Goal: Information Seeking & Learning: Find specific fact

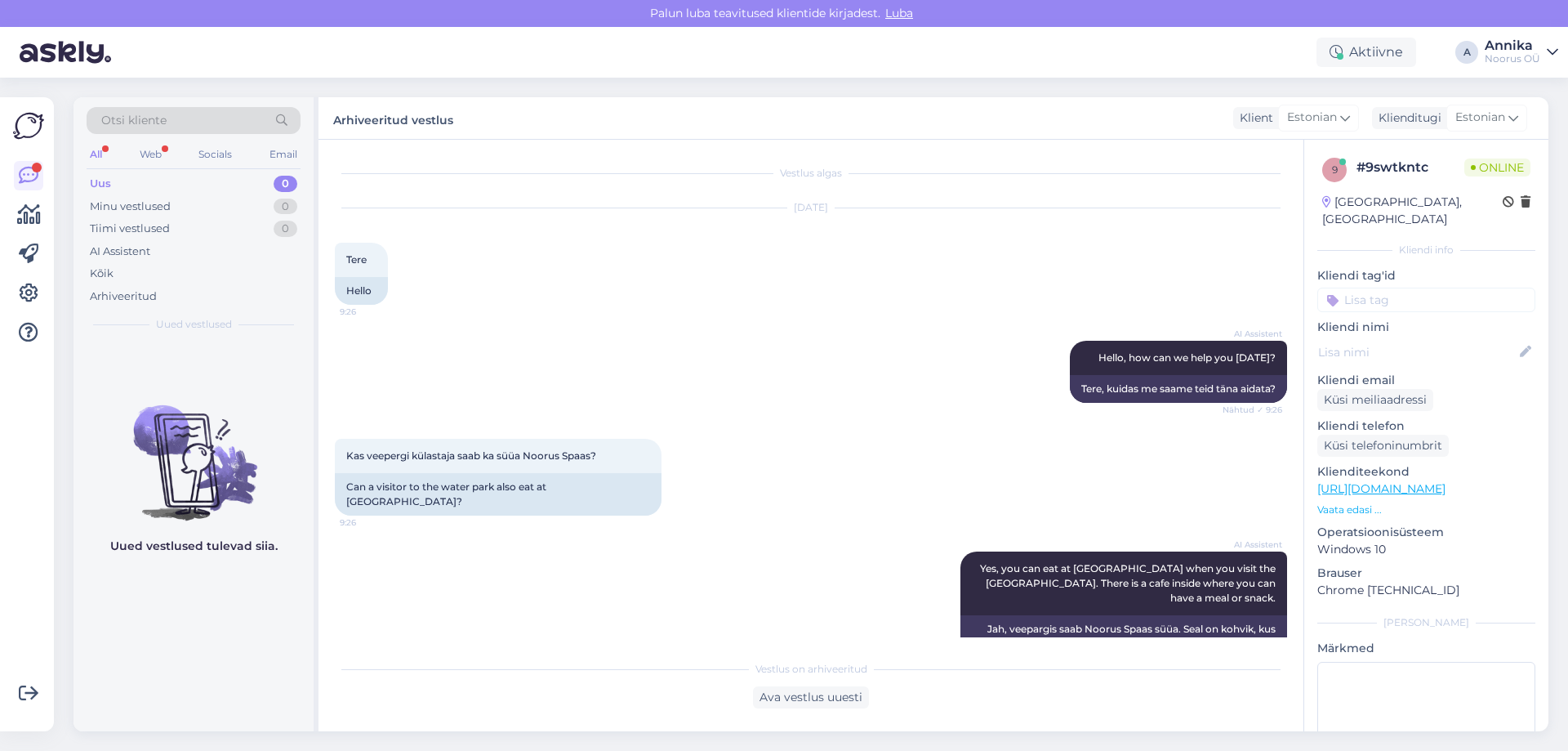
scroll to position [364, 0]
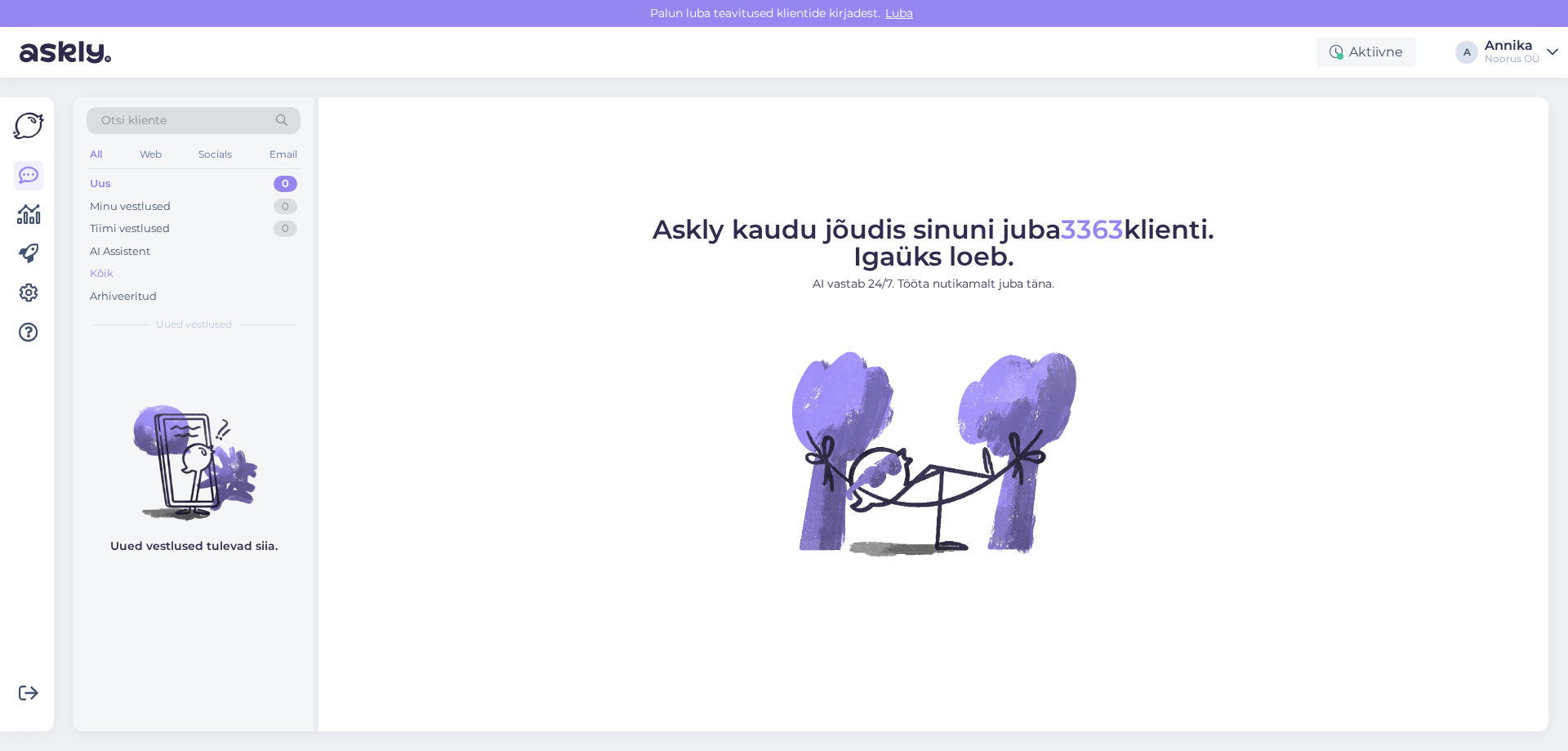
click at [144, 279] on div "Kõik" at bounding box center [193, 274] width 214 height 23
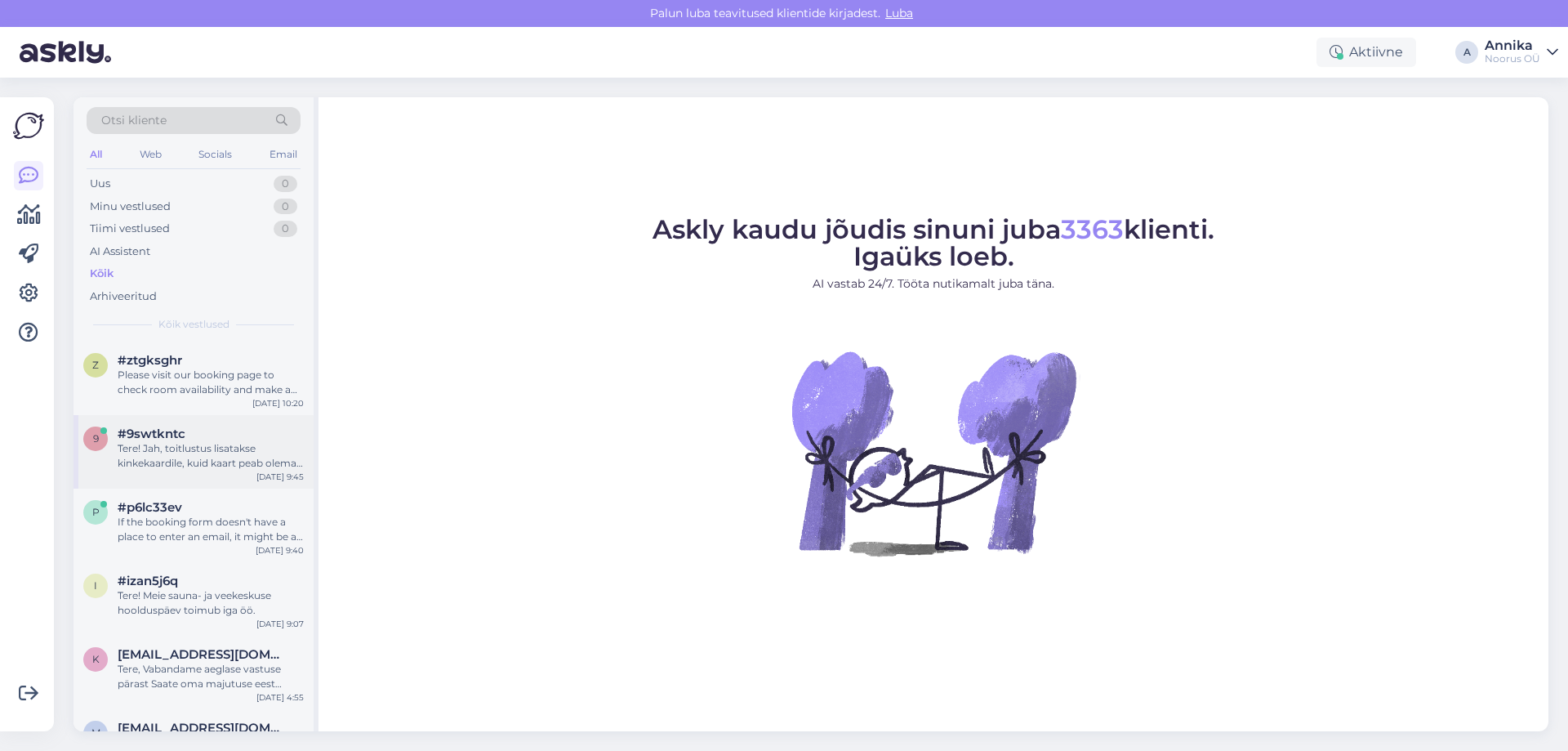
click at [202, 430] on div "#9swtkntc" at bounding box center [211, 434] width 186 height 15
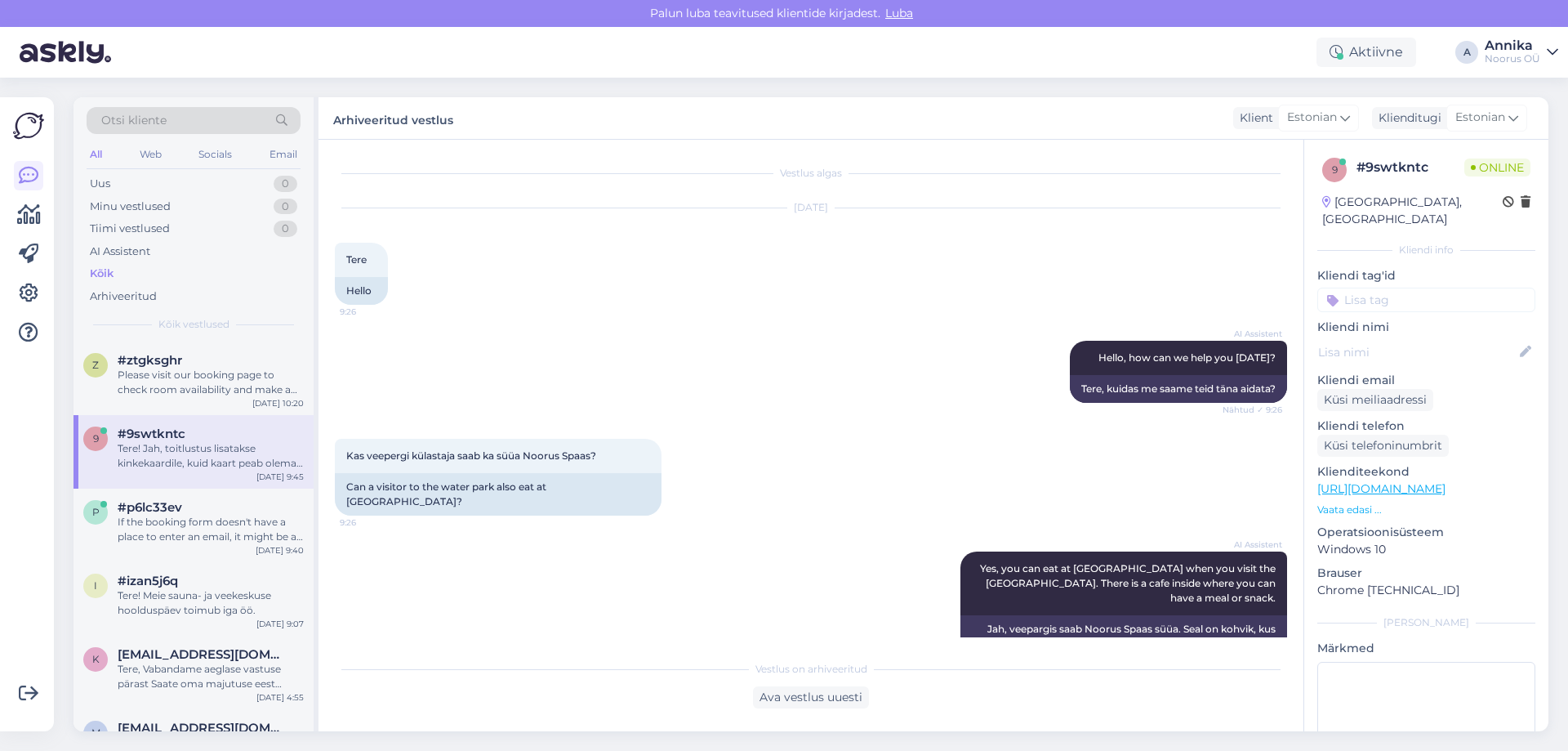
scroll to position [364, 0]
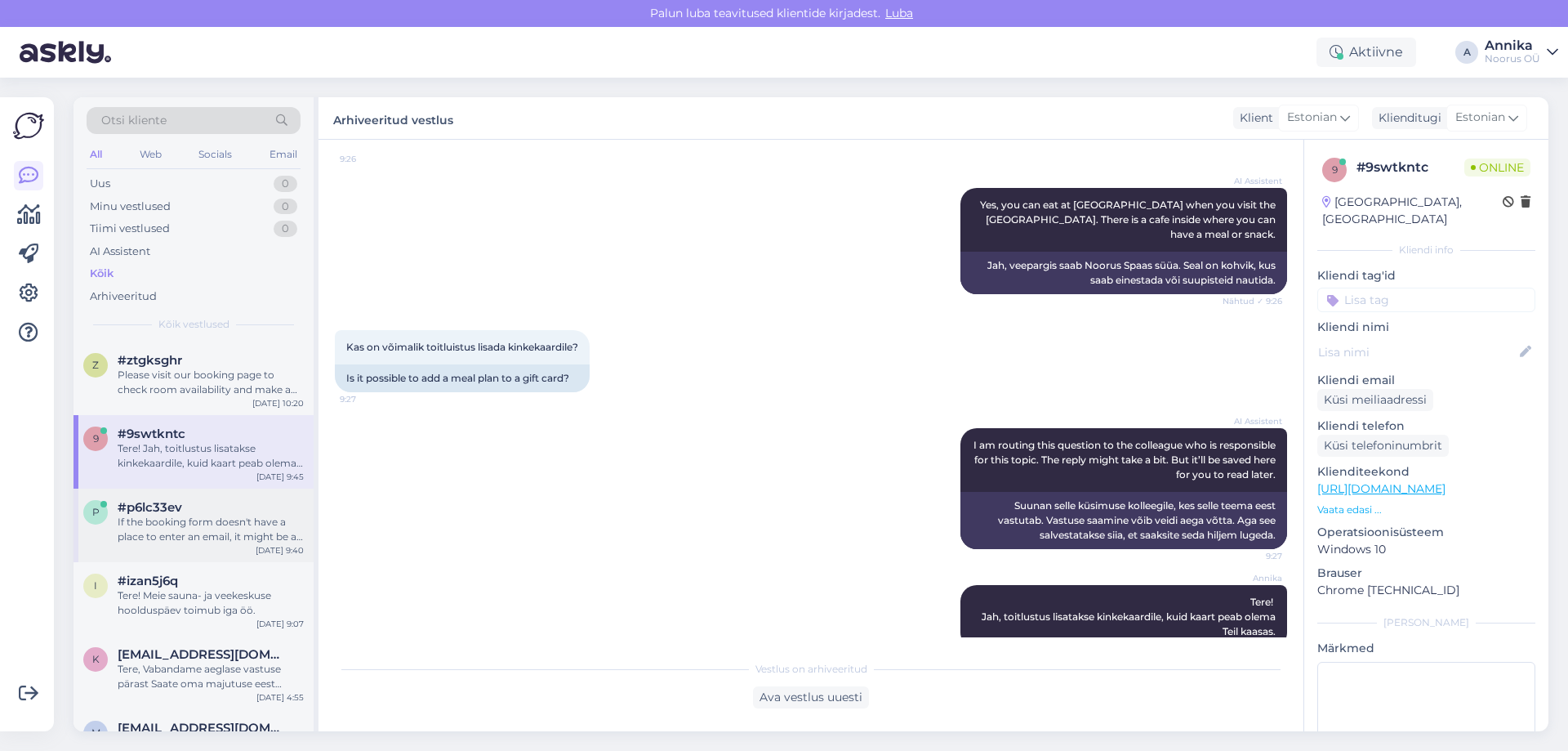
click at [113, 530] on div "p #p6lc33ev If the booking form doesn't have a place to enter an email, it migh…" at bounding box center [193, 522] width 221 height 44
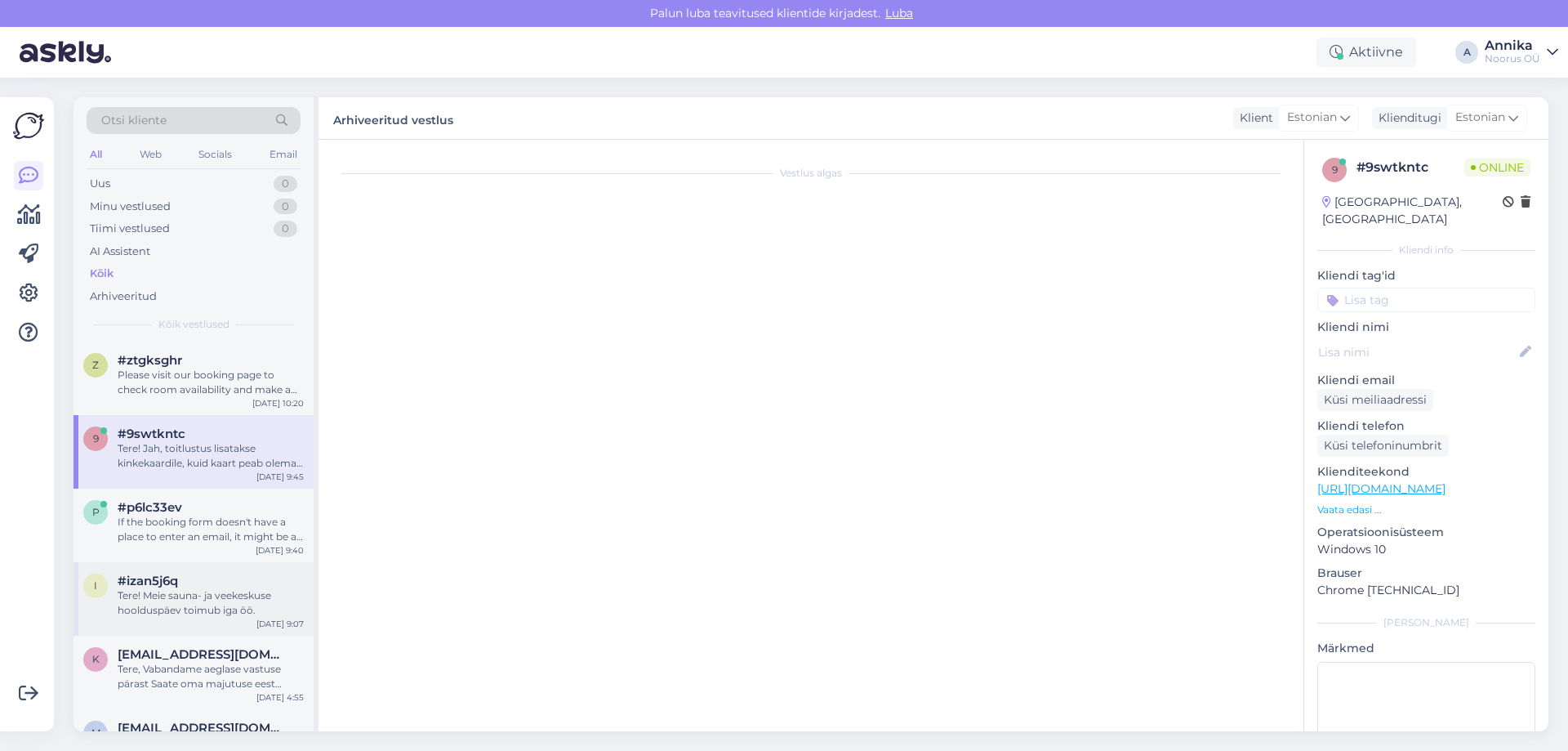
scroll to position [215, 0]
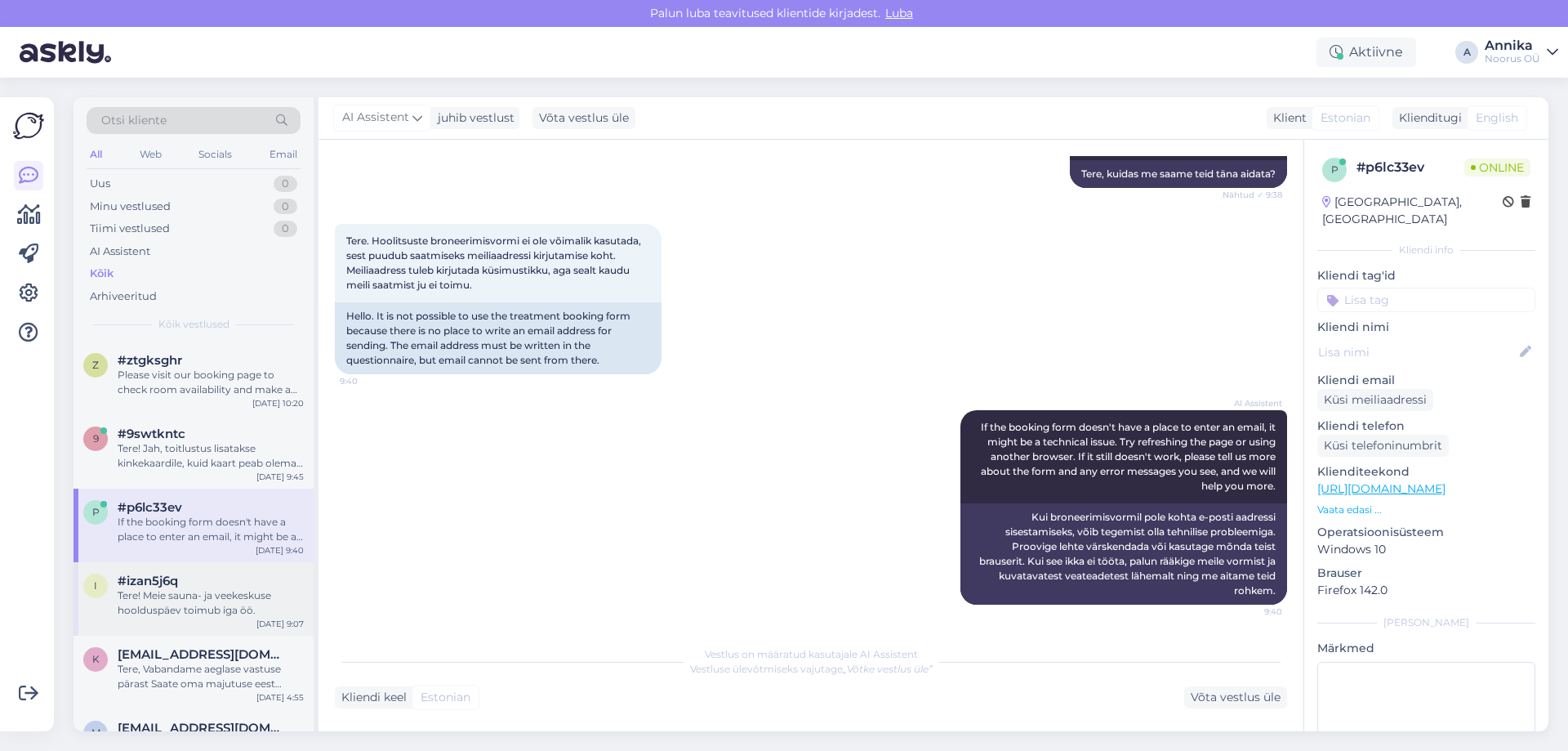
click at [132, 599] on div "Tere! Meie sauna- ja veekeskuse hoolduspäev toimub iga öö." at bounding box center [211, 602] width 186 height 29
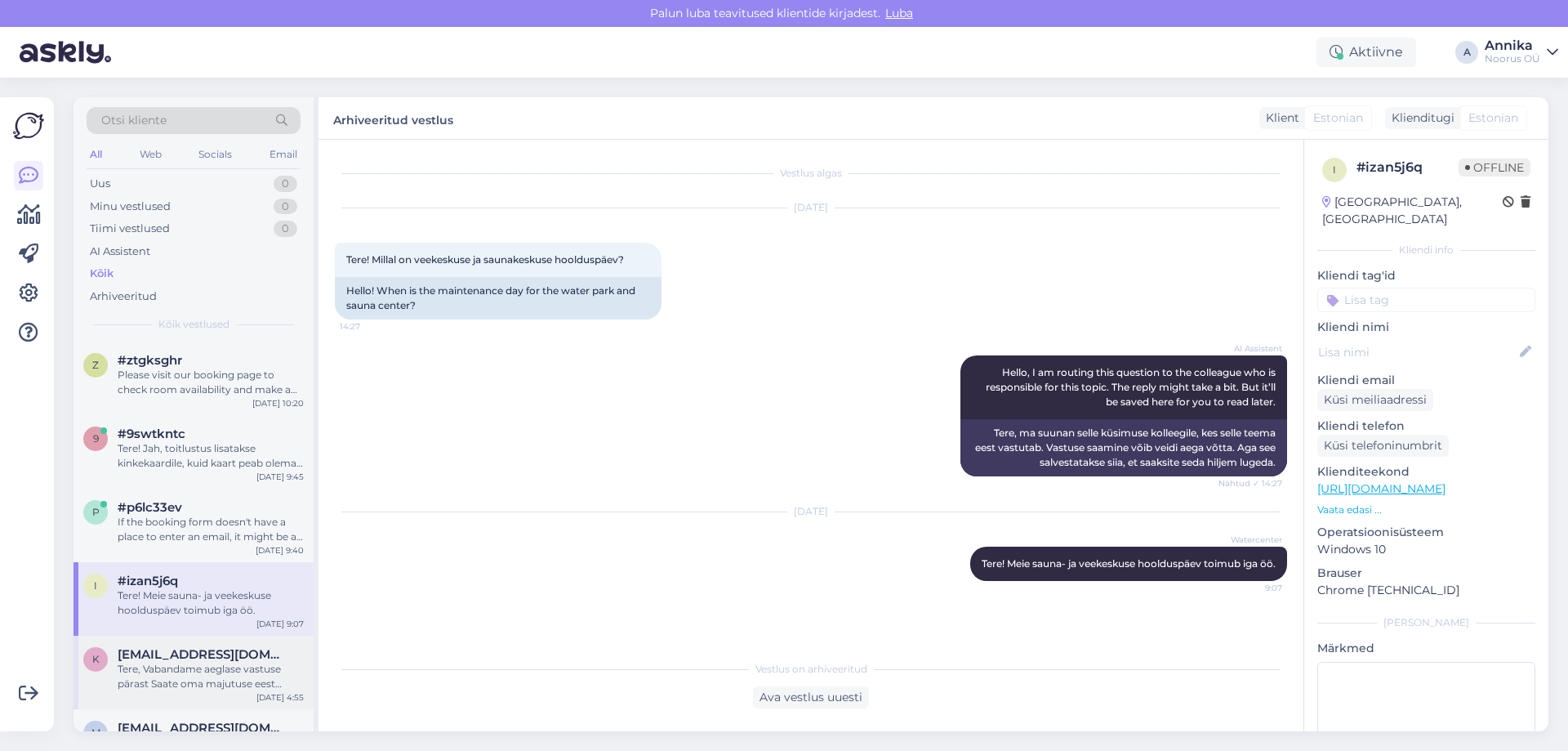
click at [191, 672] on div "Tere, Vabandame aeglase vastuse pärast Saate oma majutuse eest kohapeal maksta,…" at bounding box center [211, 676] width 186 height 29
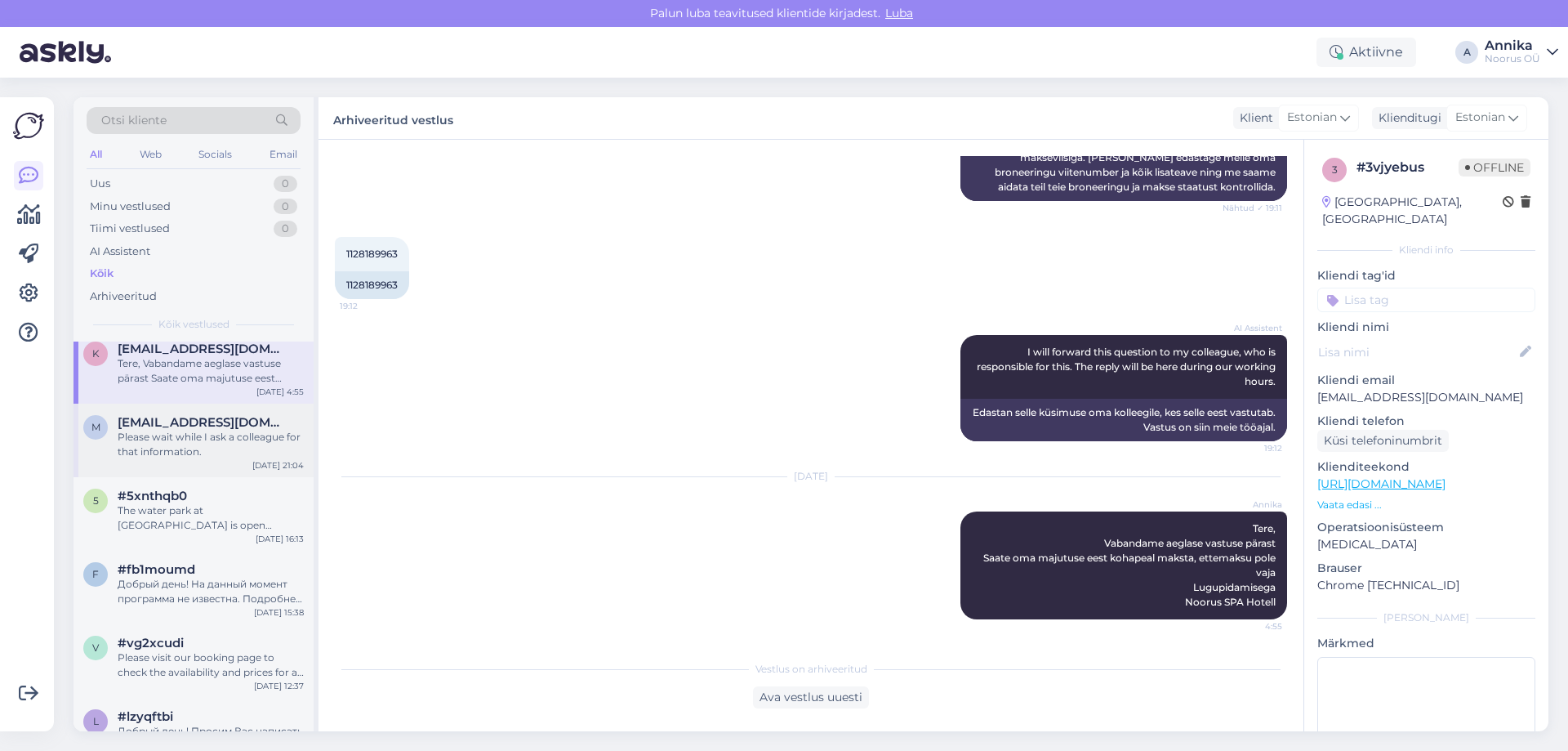
scroll to position [326, 0]
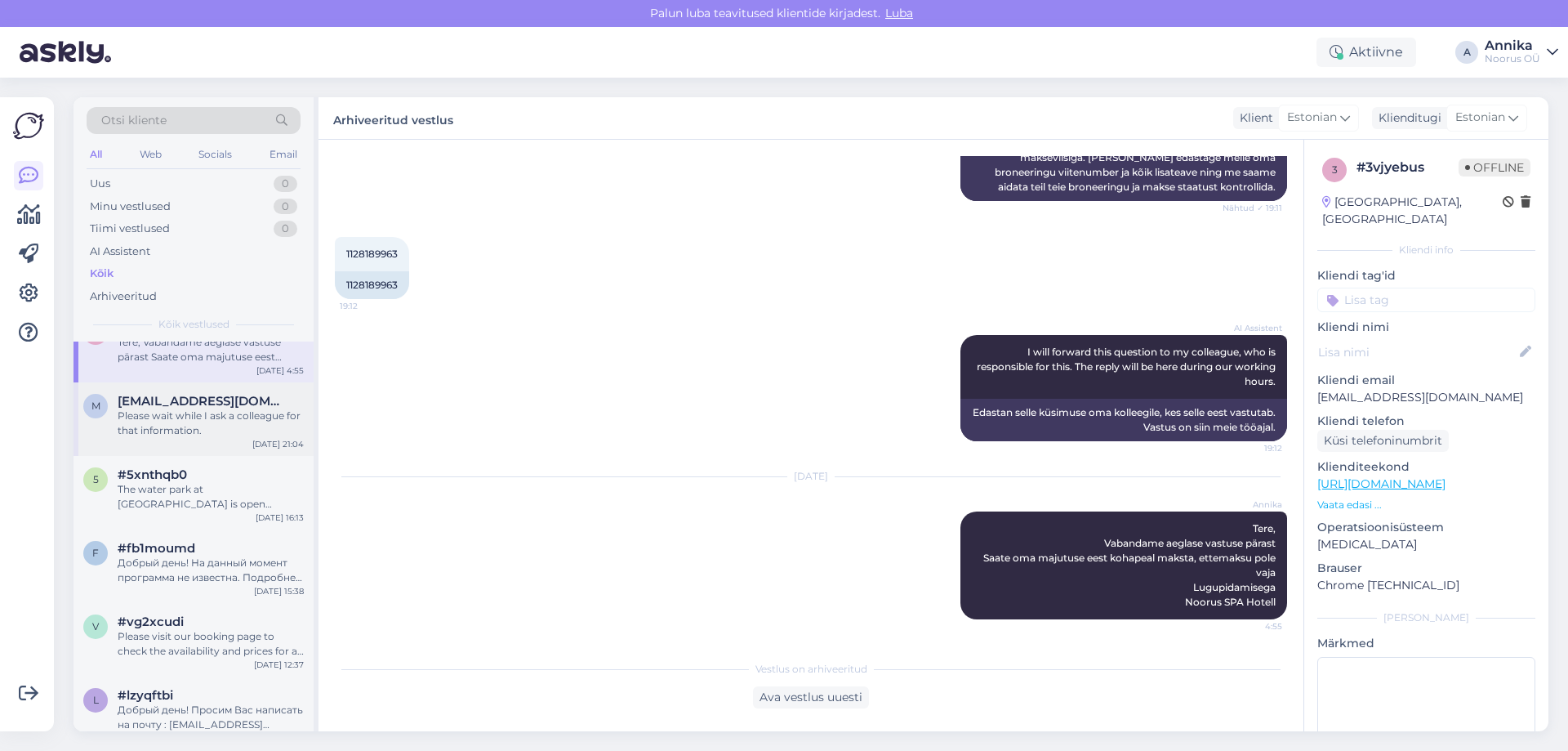
click at [172, 417] on div "Please wait while I ask a colleague for that information." at bounding box center [211, 423] width 186 height 29
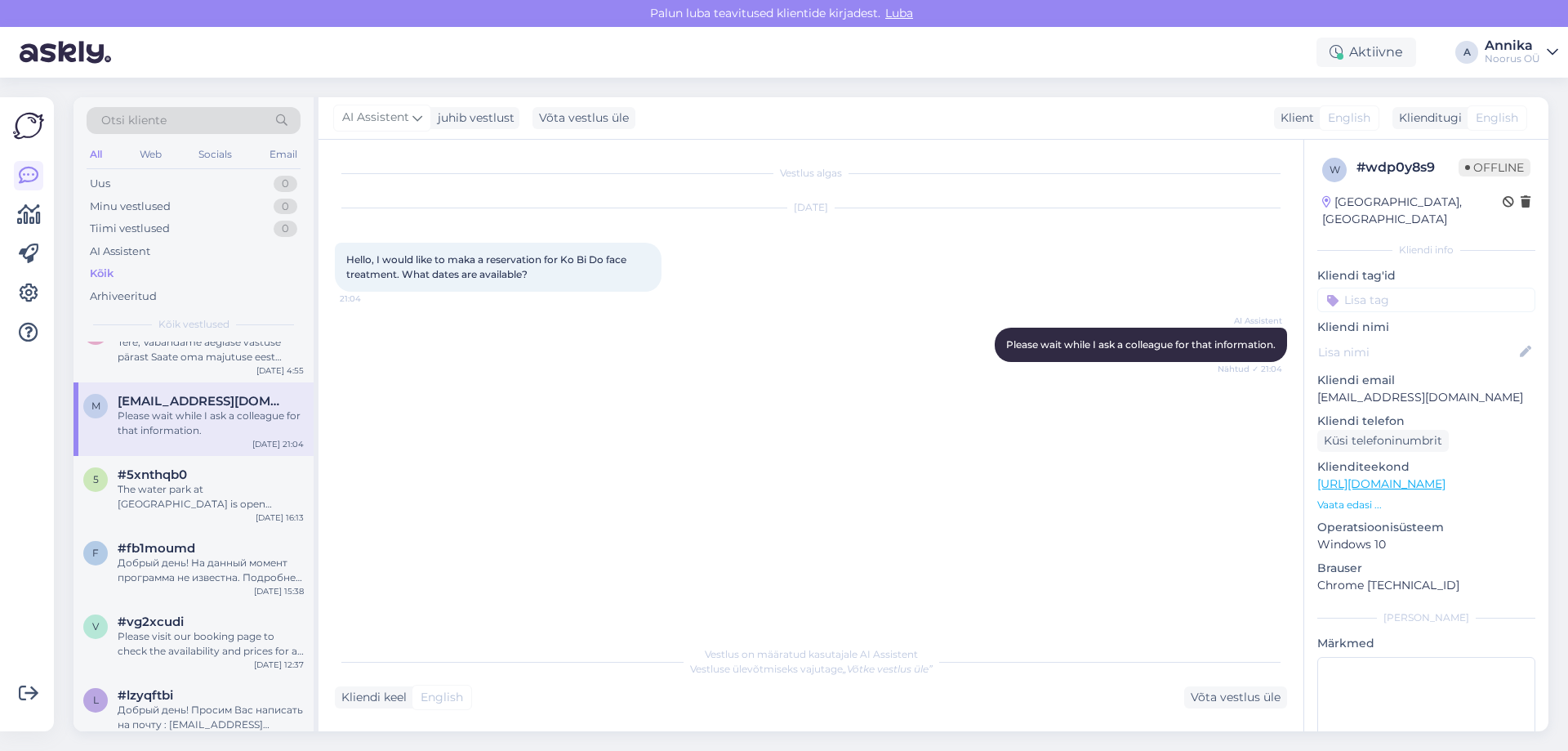
scroll to position [0, 0]
click at [168, 497] on div "The water park at Noorus SPA Hotel is open on Friday, Saturday, and Sunday from…" at bounding box center [211, 497] width 186 height 29
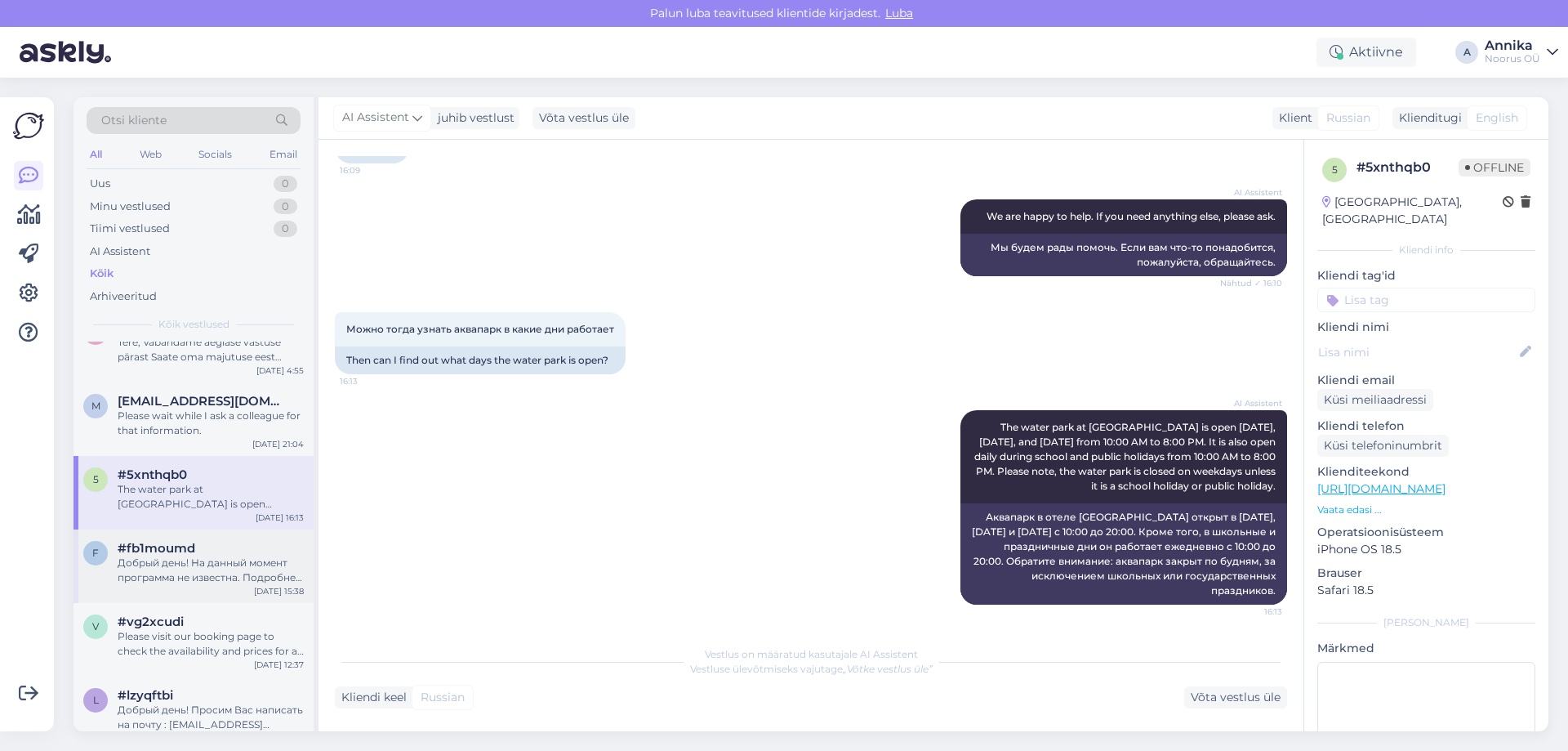
click at [209, 597] on div "f #fb1moumd Добрый день! На данный момент программа не известна. Подробнее можн…" at bounding box center [193, 566] width 240 height 74
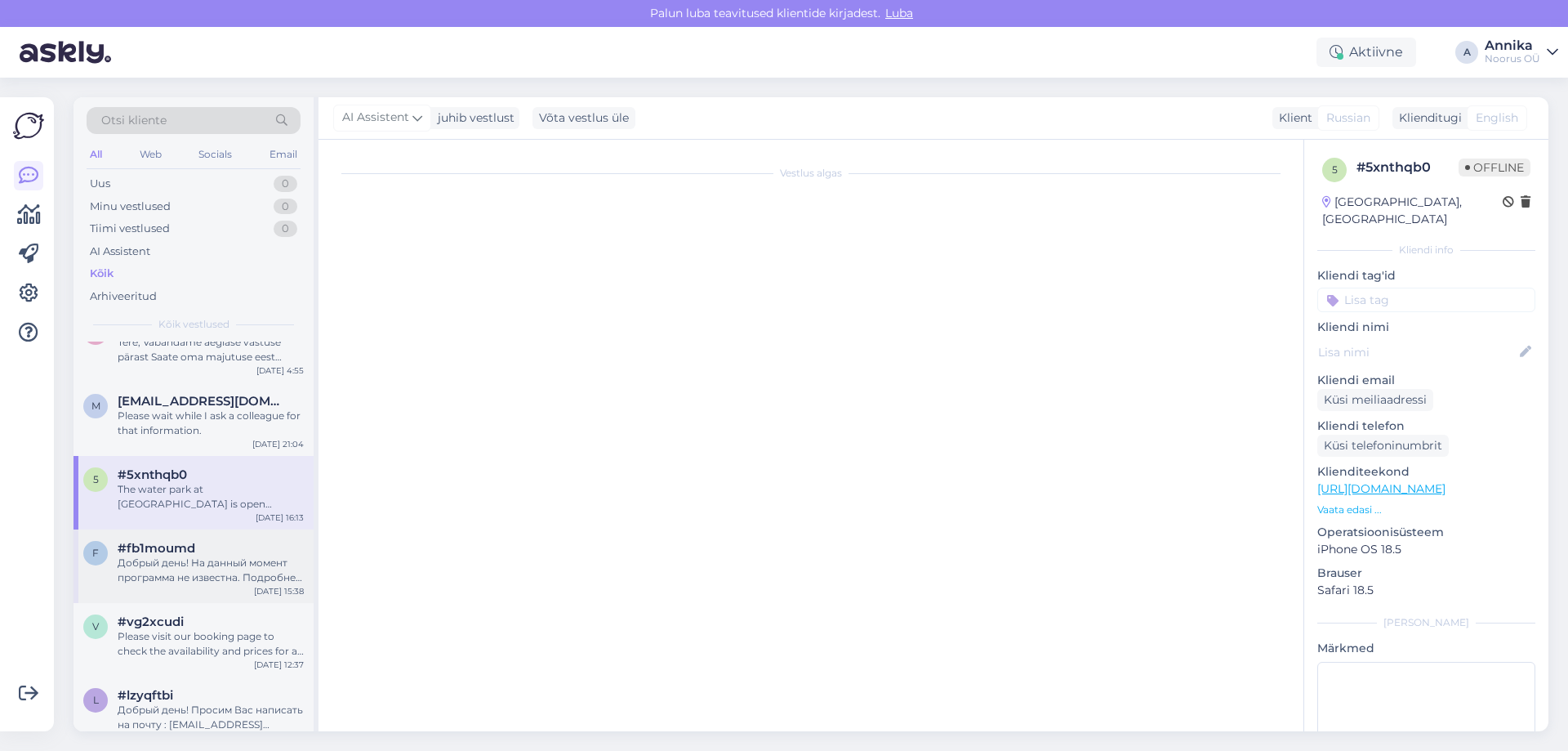
scroll to position [0, 0]
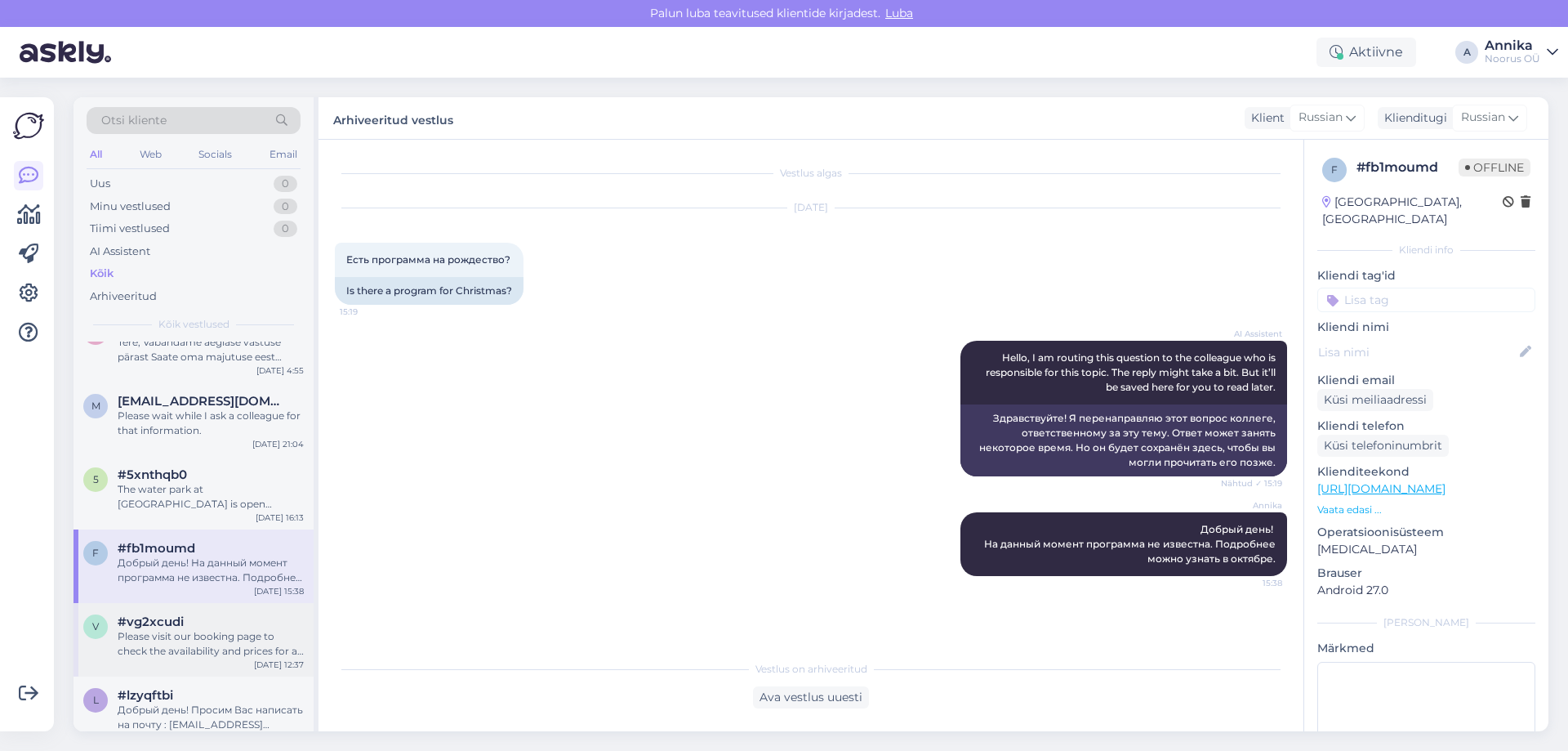
click at [222, 645] on div "Please visit our booking page to check the availability and prices for a double…" at bounding box center [211, 643] width 186 height 29
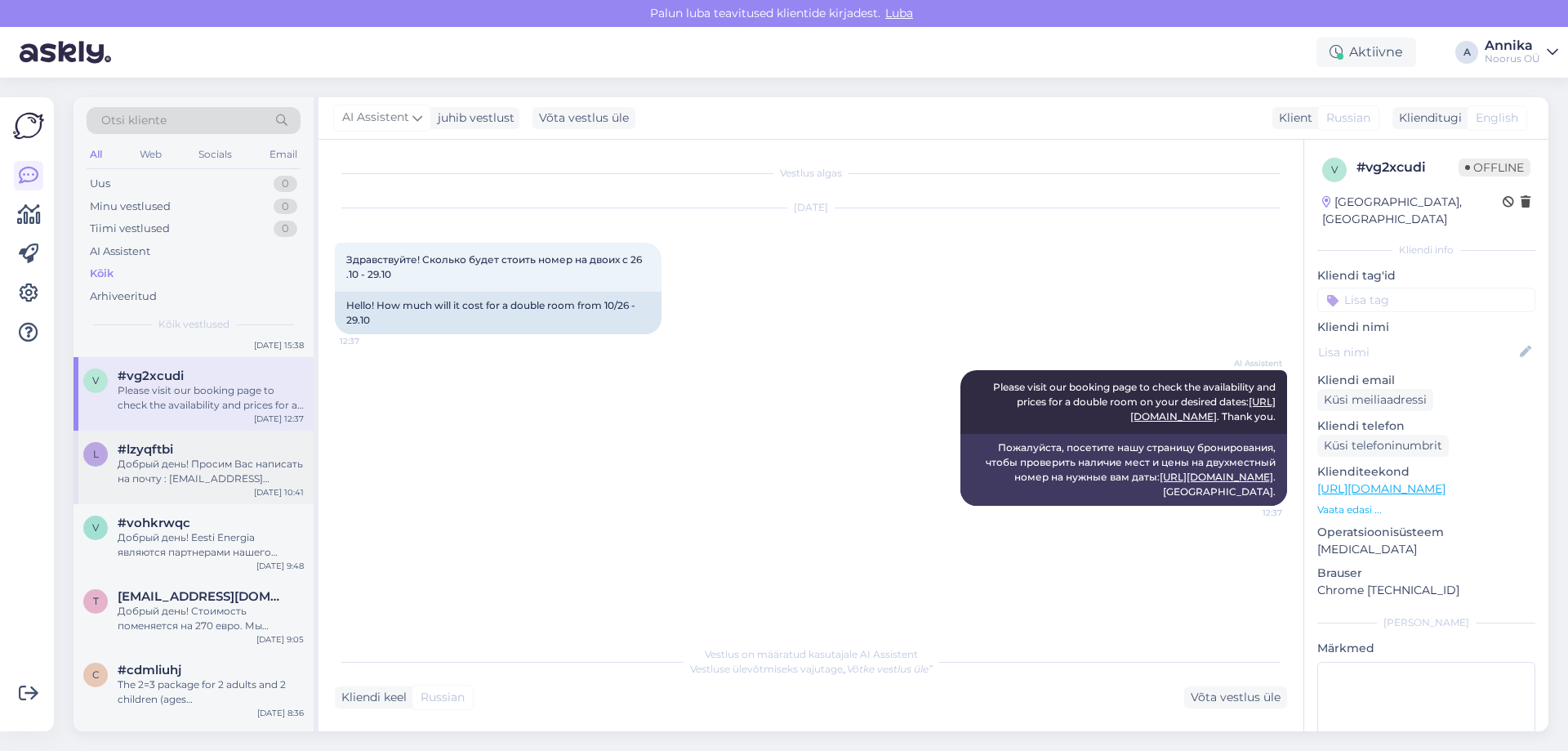
scroll to position [572, 0]
click at [176, 449] on div "#lzyqftbi" at bounding box center [211, 450] width 186 height 15
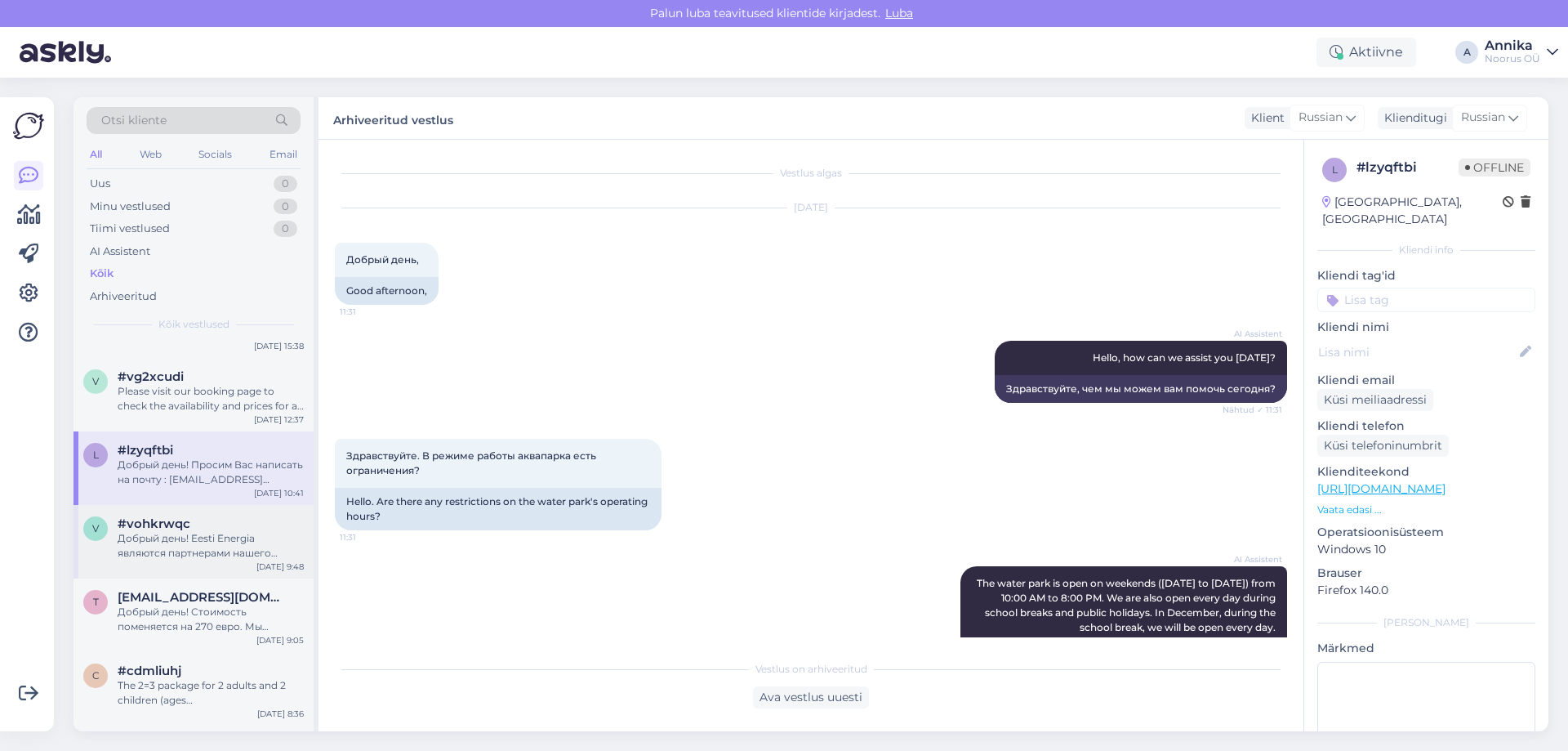
scroll to position [844, 0]
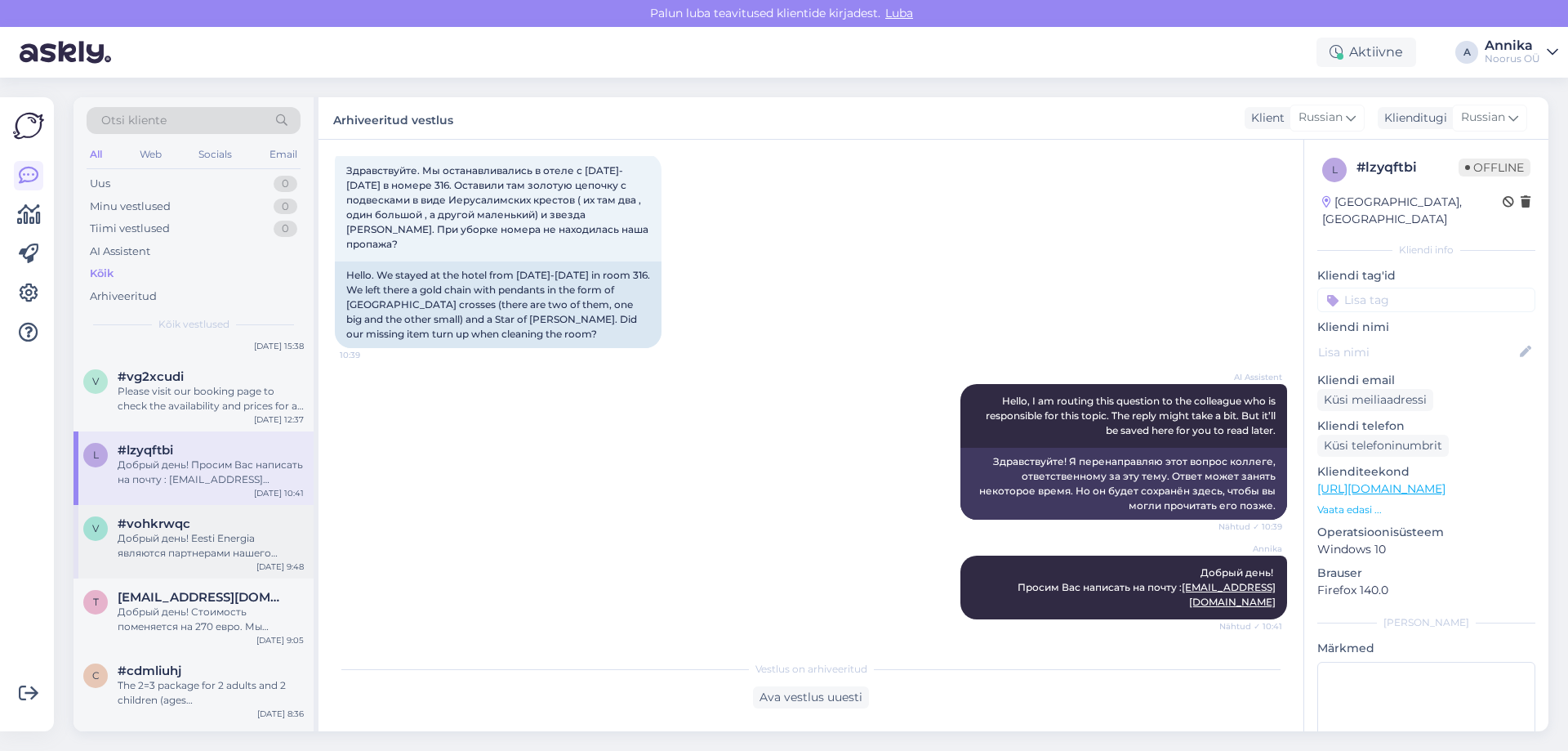
click at [174, 544] on div "Добрый день! Eesti Energia являются партнерами нашего отеля. Для бронирования н…" at bounding box center [211, 545] width 186 height 29
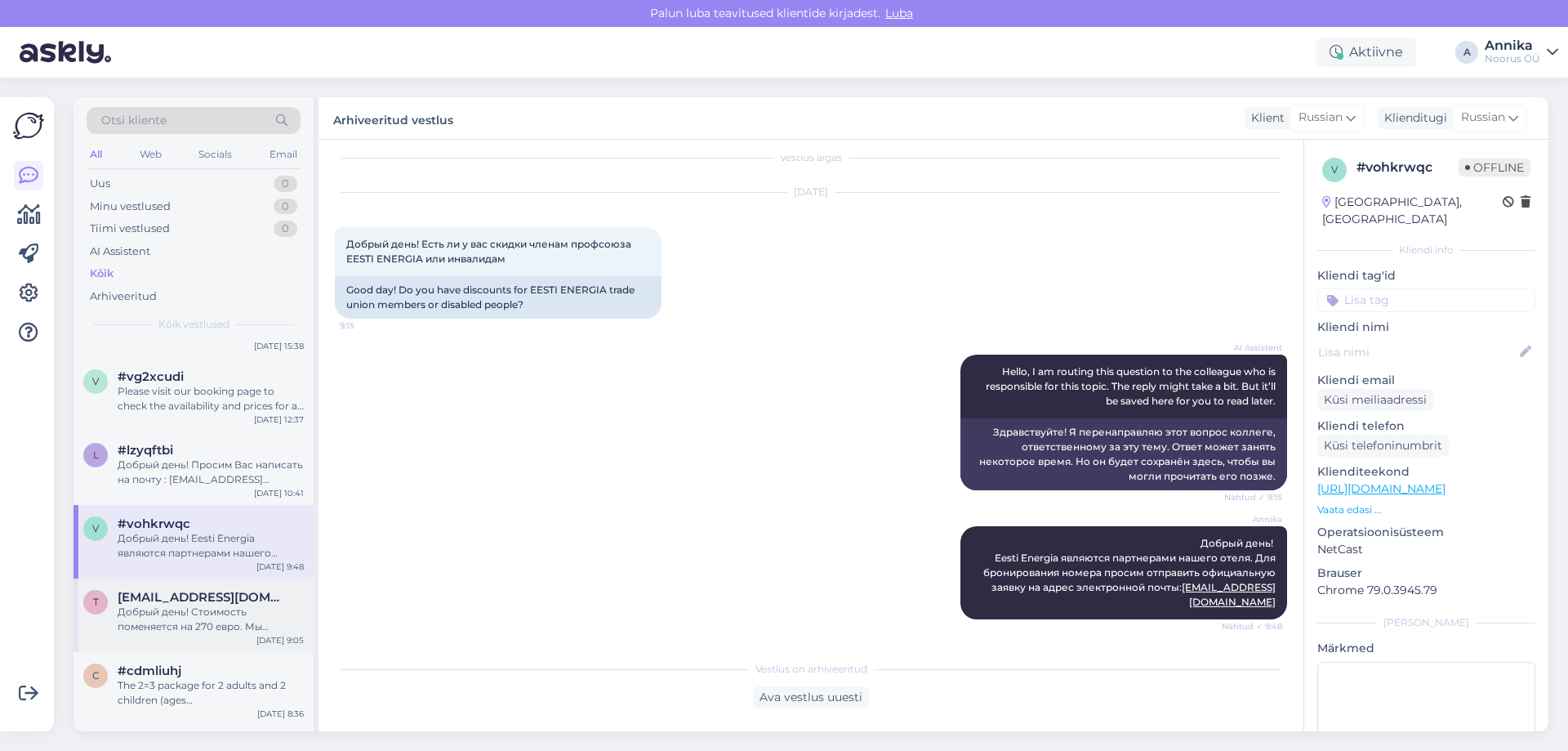
click at [170, 605] on div "Добрый день! Стоимость поменяется на 270 евро. Мы добавили одну ночь к Вашему б…" at bounding box center [211, 619] width 186 height 29
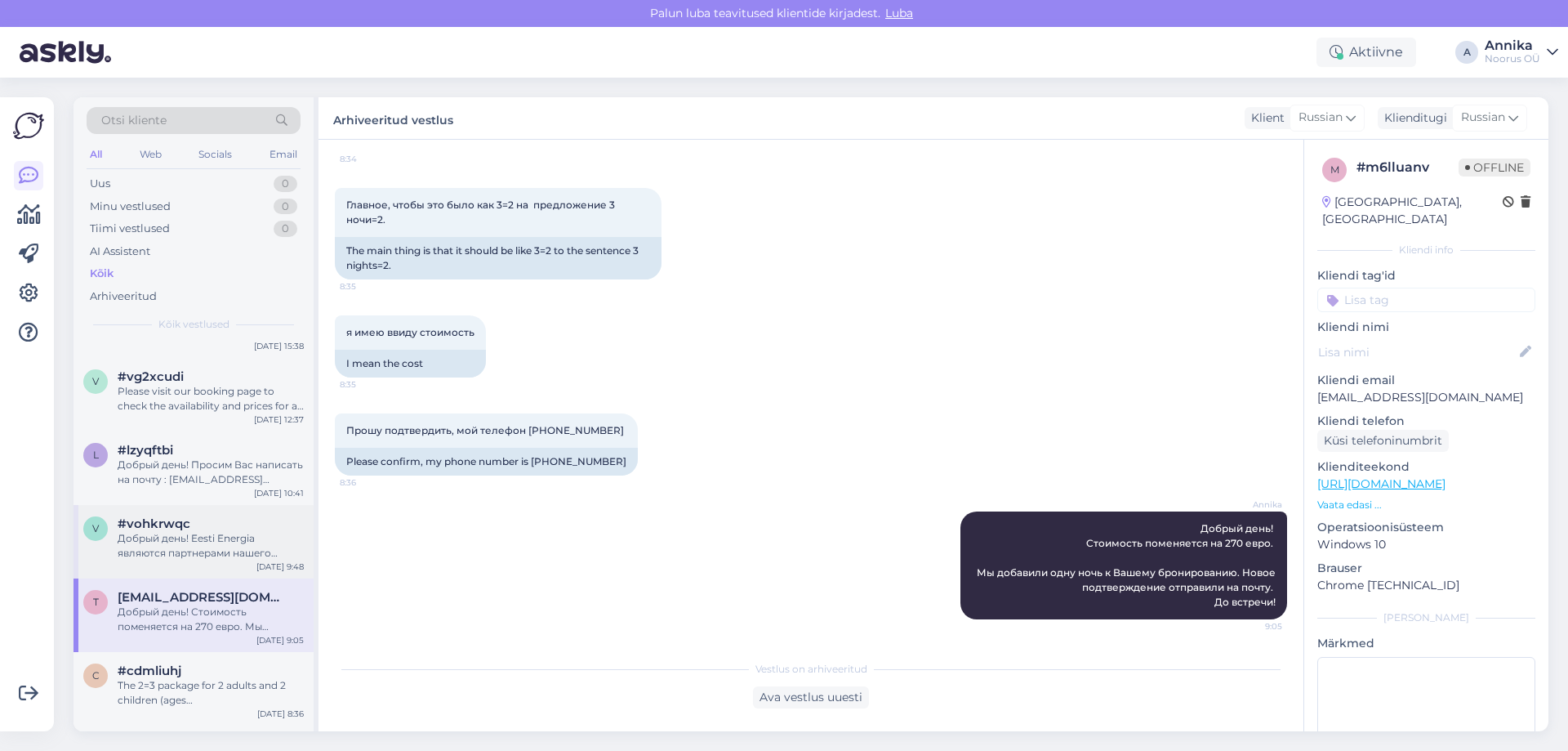
click at [160, 553] on div "Добрый день! Eesti Energia являются партнерами нашего отеля. Для бронирования н…" at bounding box center [211, 545] width 186 height 29
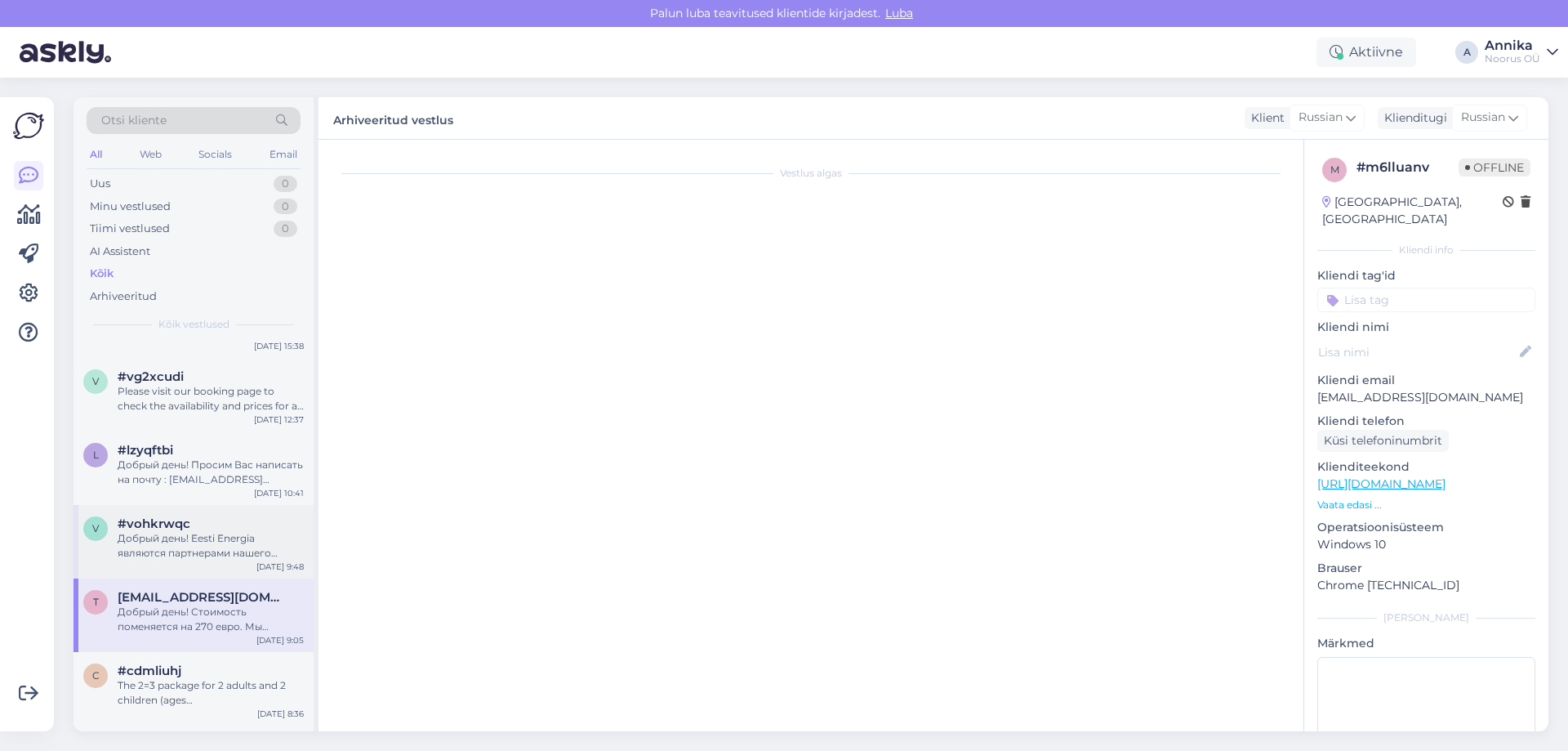
scroll to position [16, 0]
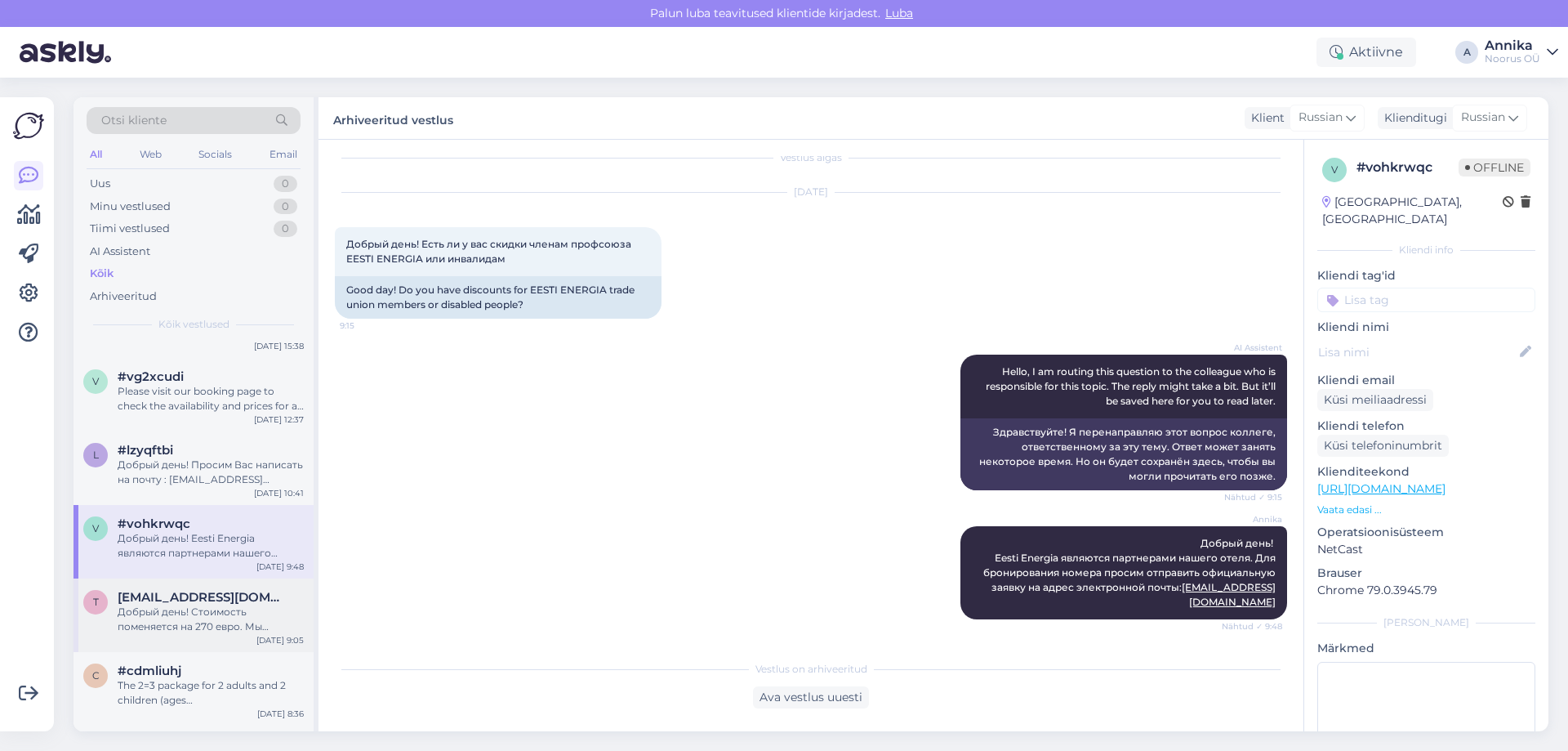
click at [186, 611] on div "Добрый день! Стоимость поменяется на 270 евро. Мы добавили одну ночь к Вашему б…" at bounding box center [211, 619] width 186 height 29
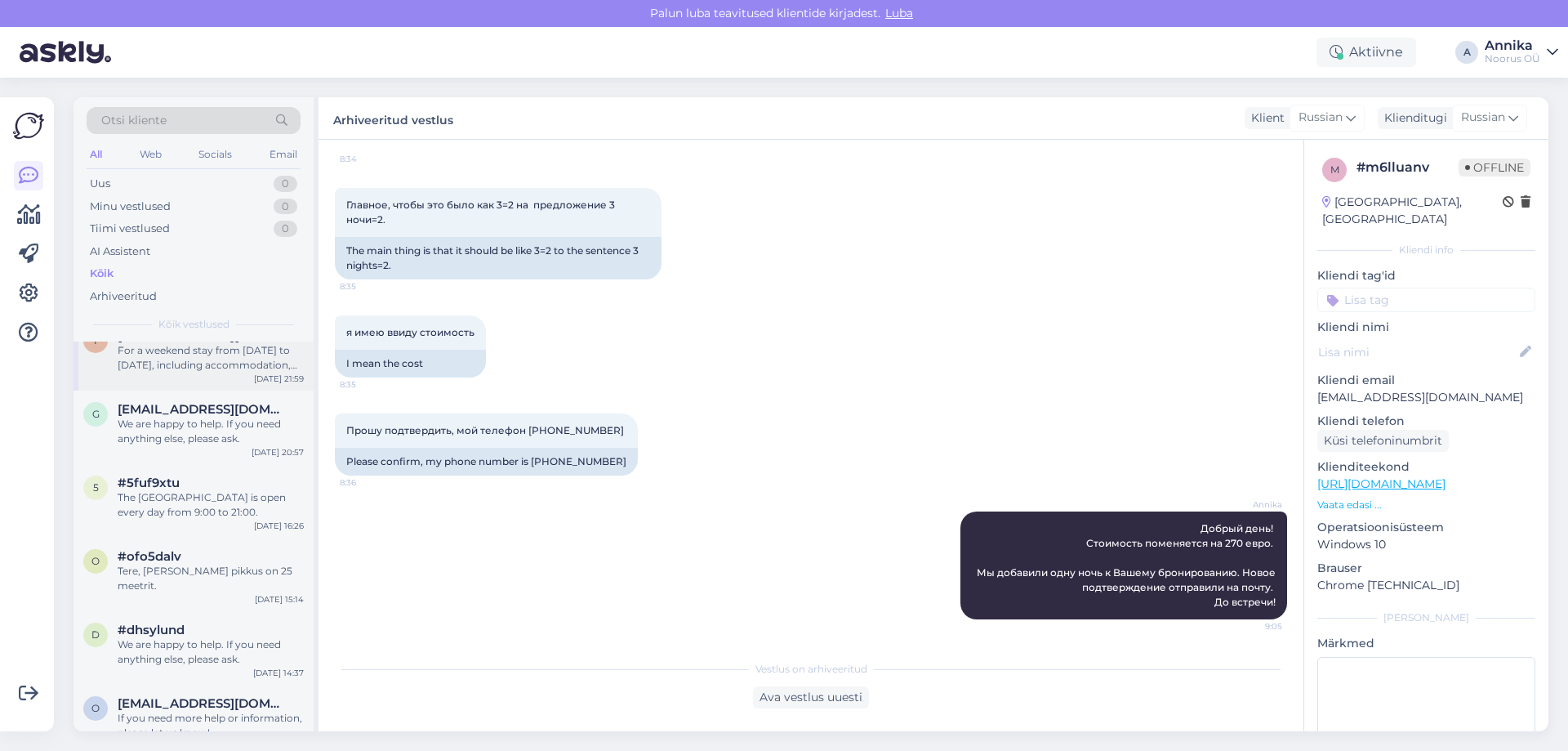
scroll to position [898, 0]
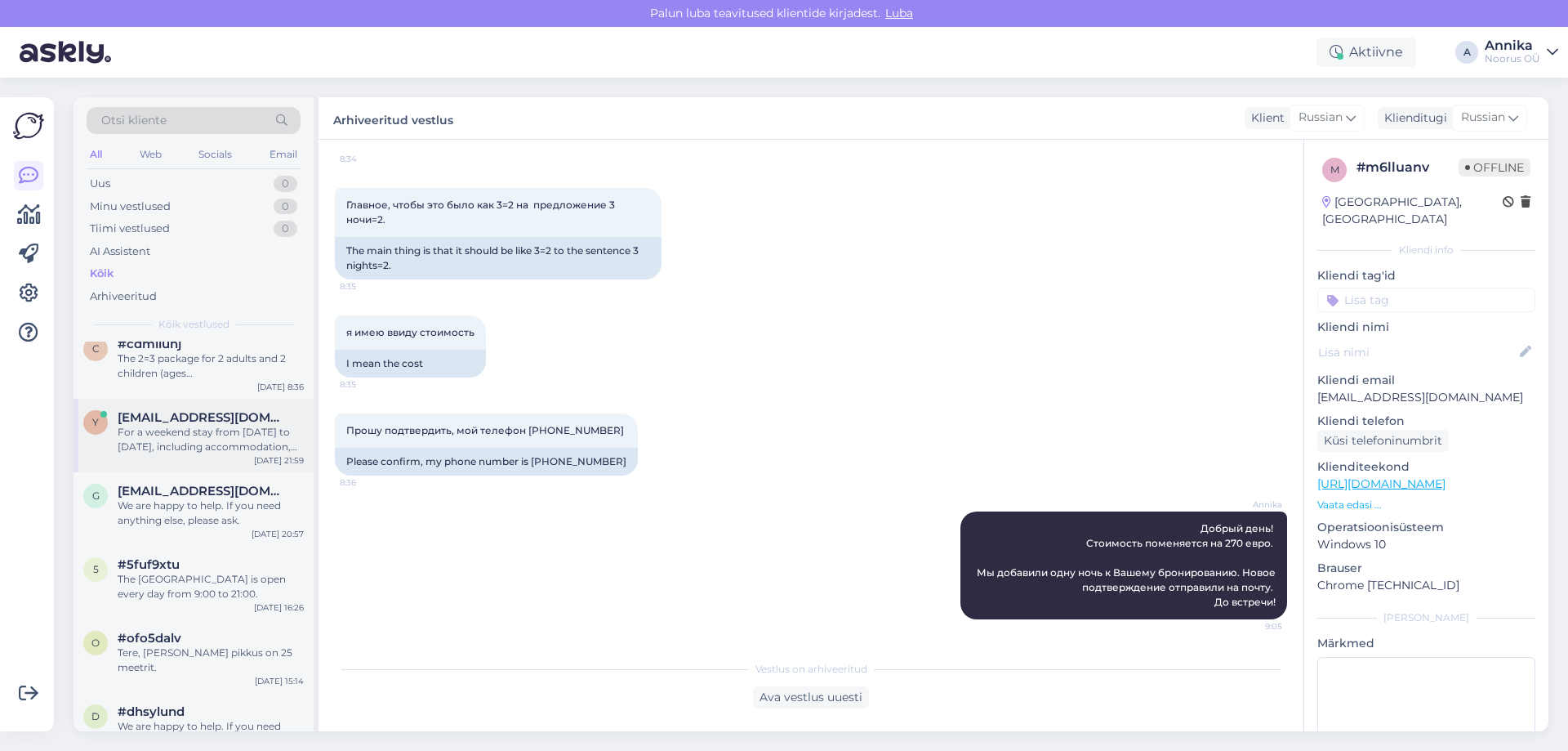
click at [172, 426] on div at bounding box center [211, 439] width 186 height 29
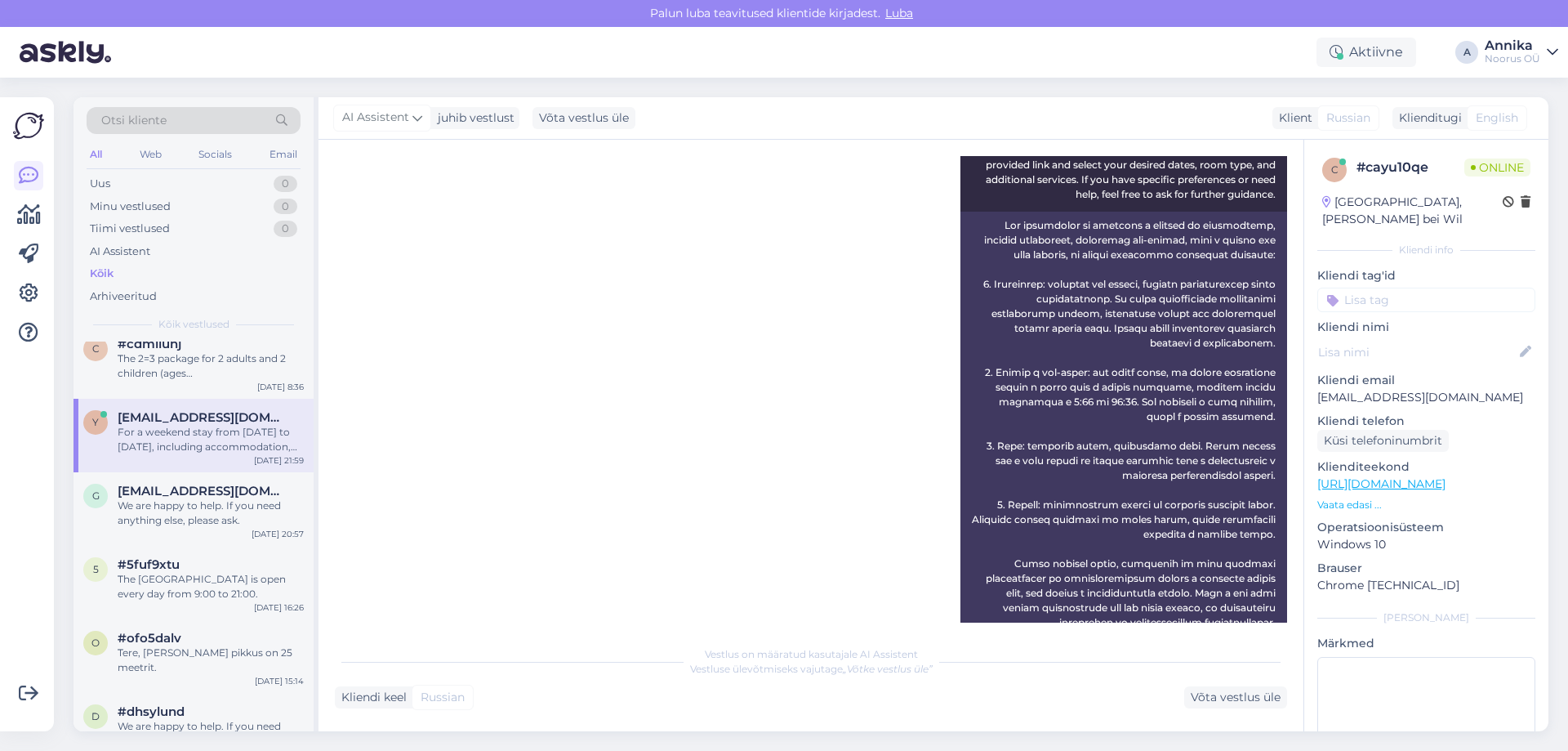
scroll to position [653, 0]
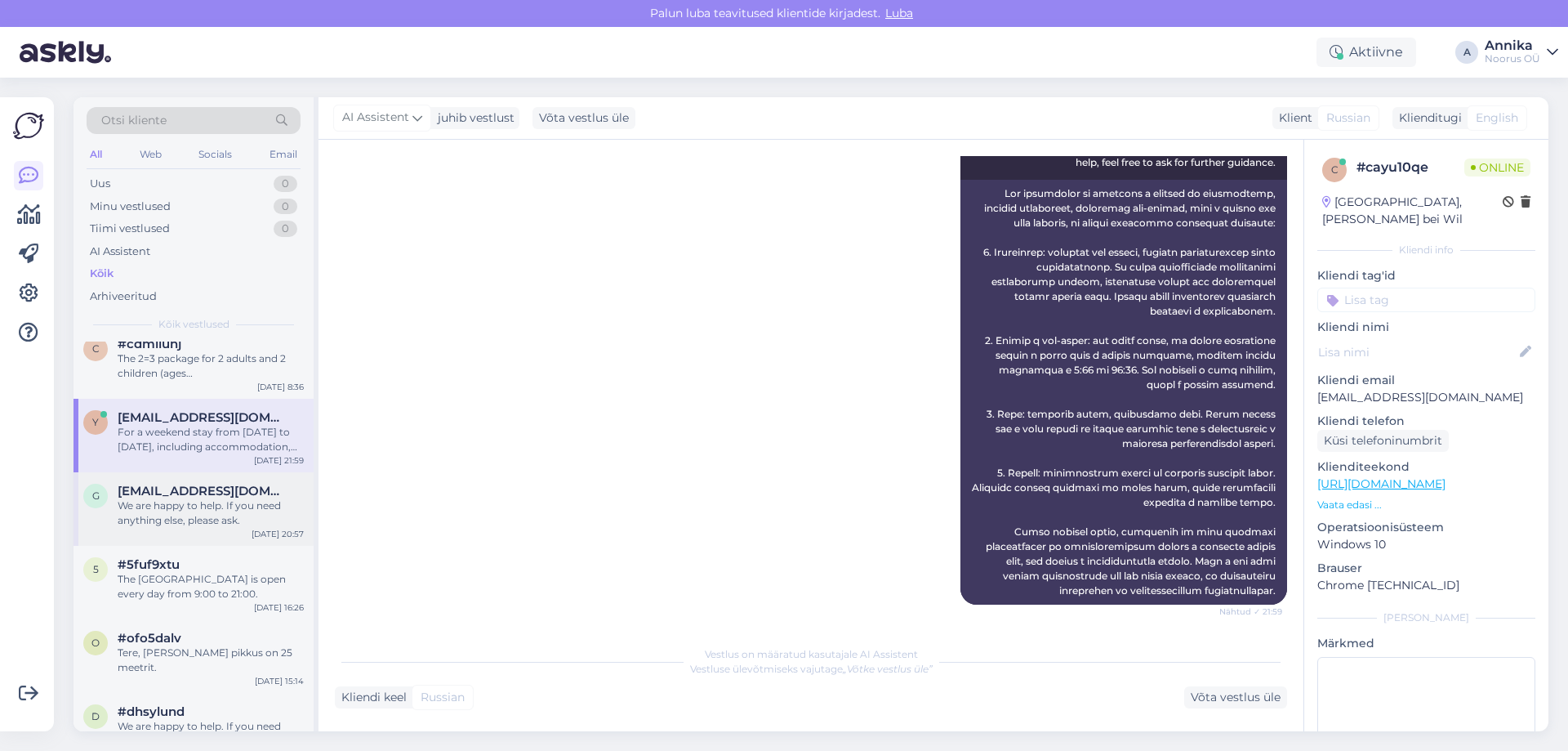
click at [199, 487] on span "grimbush@gmail.com" at bounding box center [203, 490] width 170 height 15
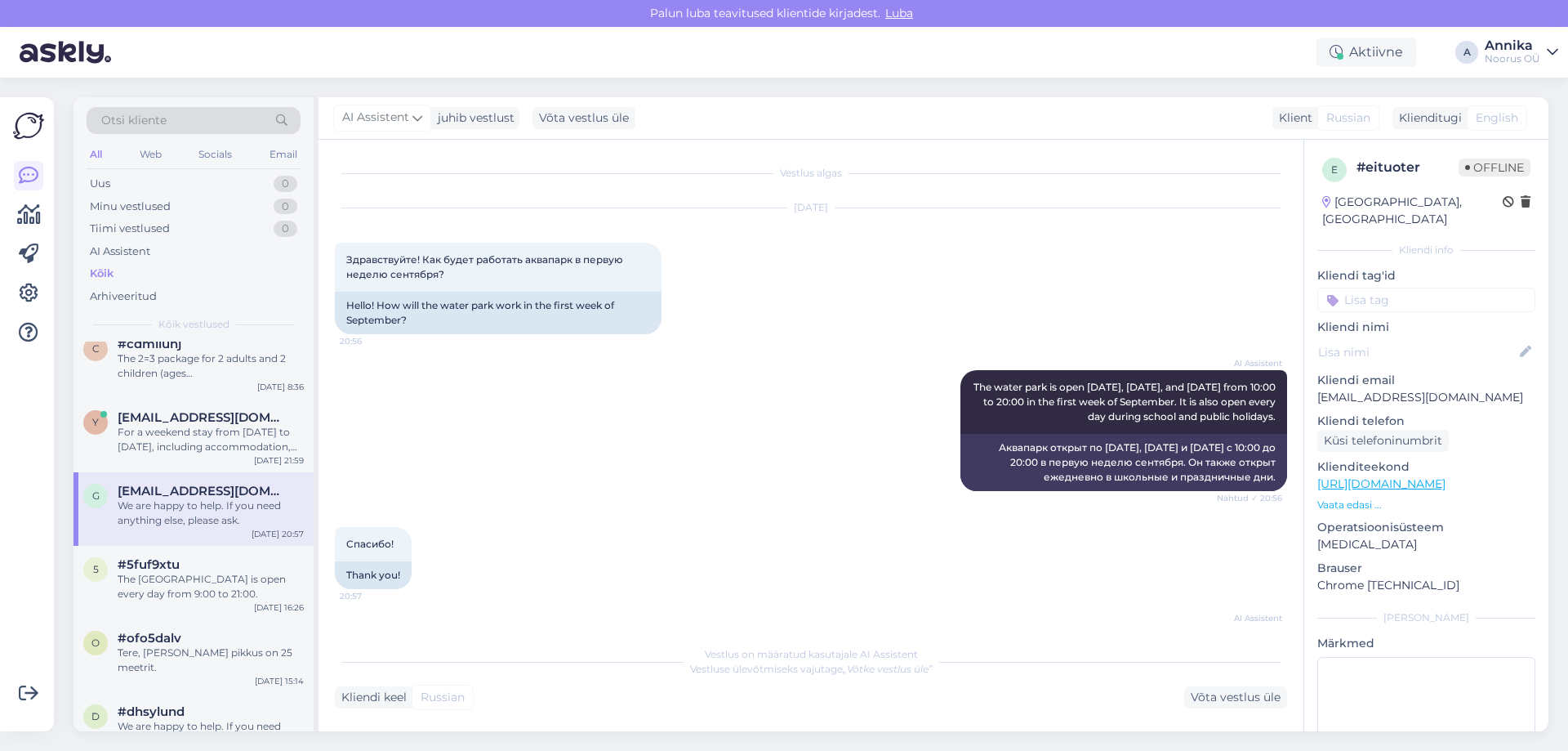
scroll to position [98, 0]
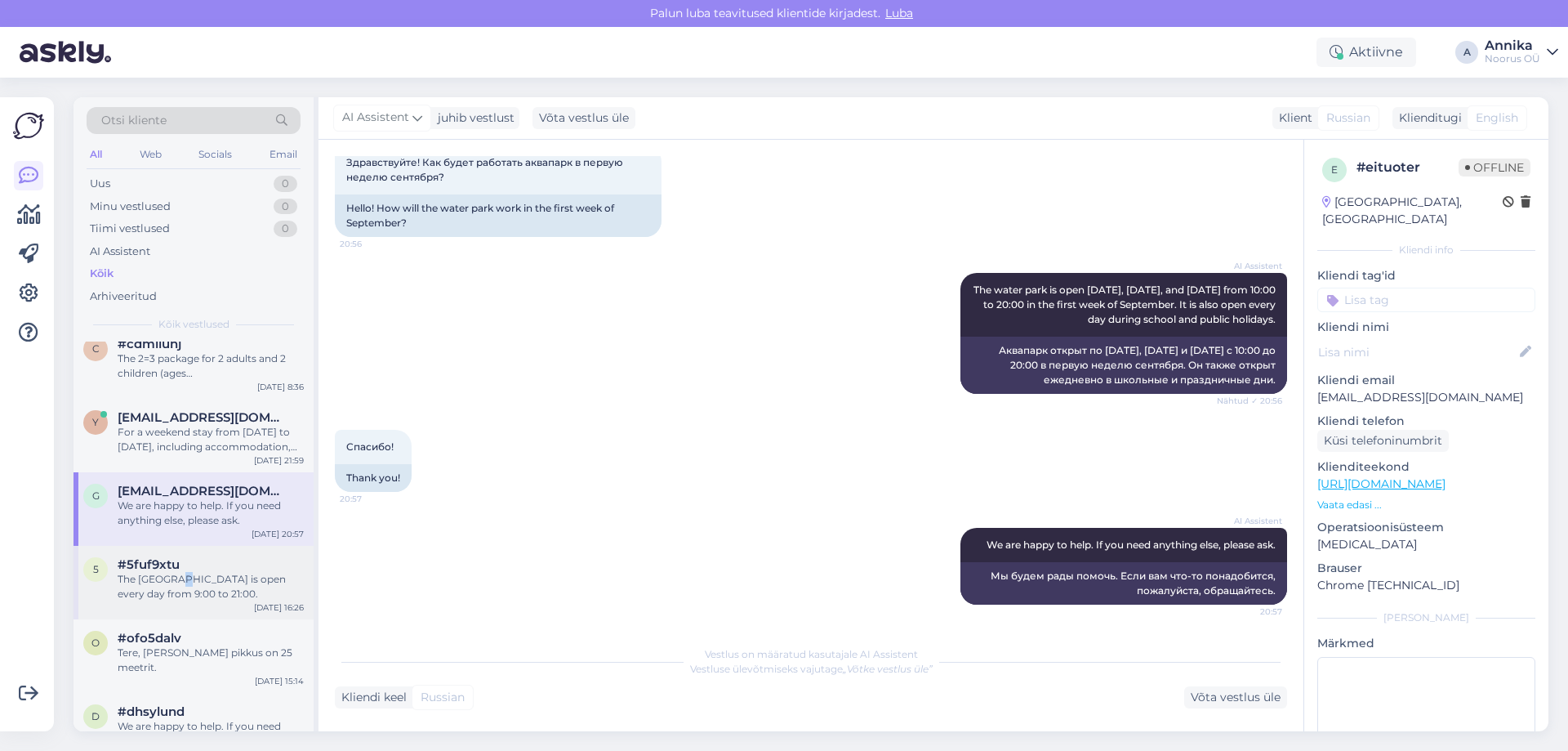
click at [178, 574] on div "The Sauna & Water Center is open every day from 9:00 to 21:00." at bounding box center [211, 586] width 186 height 29
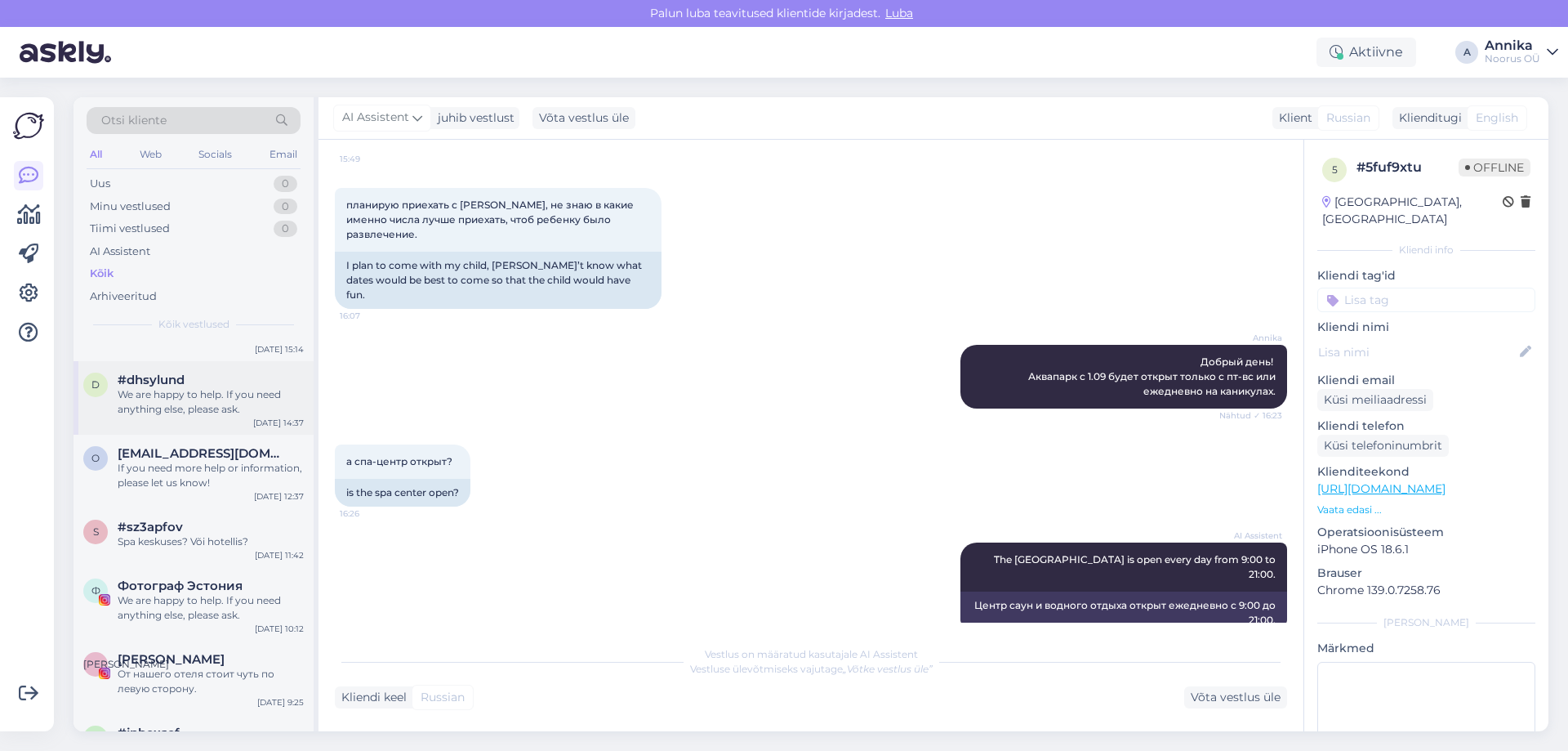
scroll to position [1144, 0]
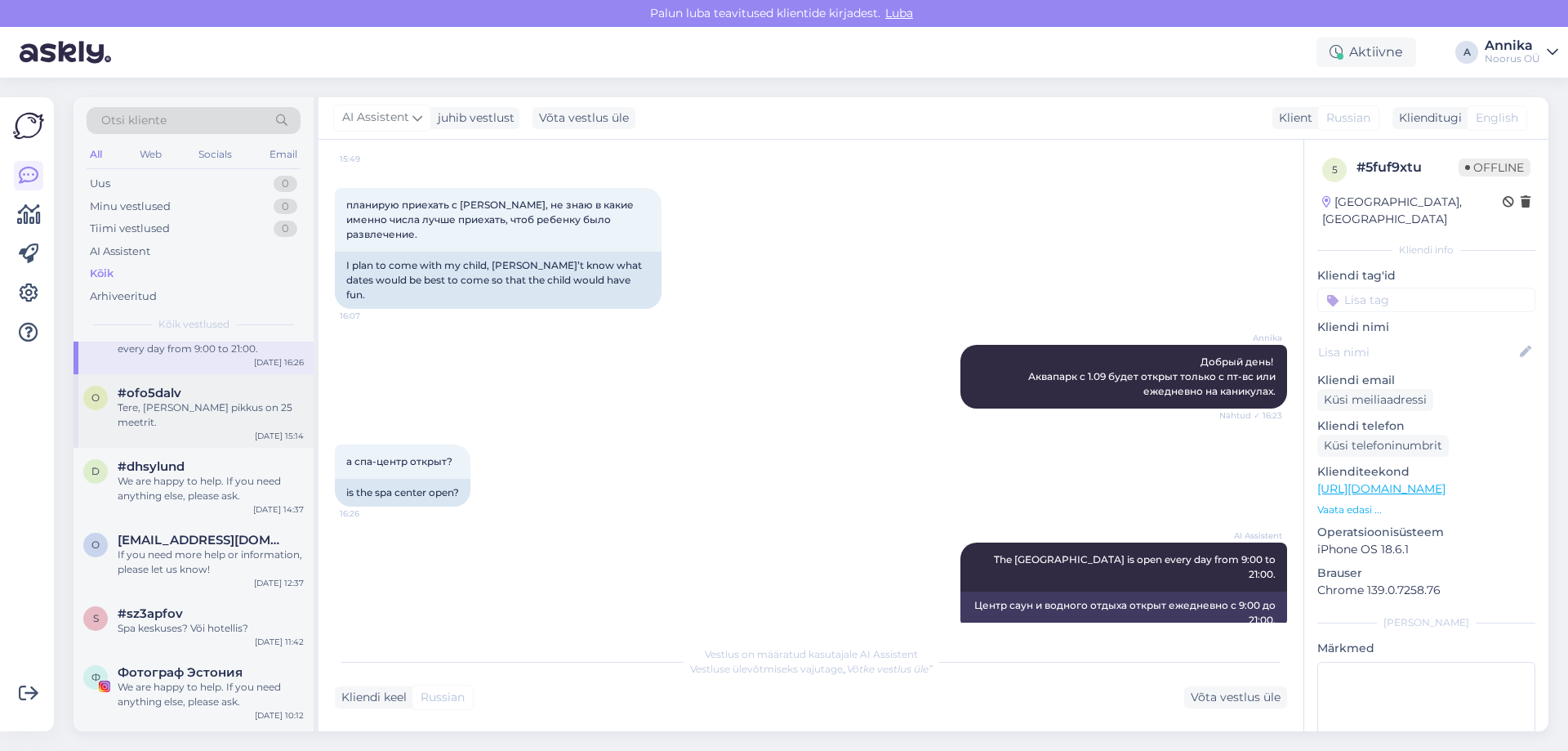
click at [234, 409] on div "Tere, Basseini pikkus on 25 meetrit." at bounding box center [211, 414] width 186 height 29
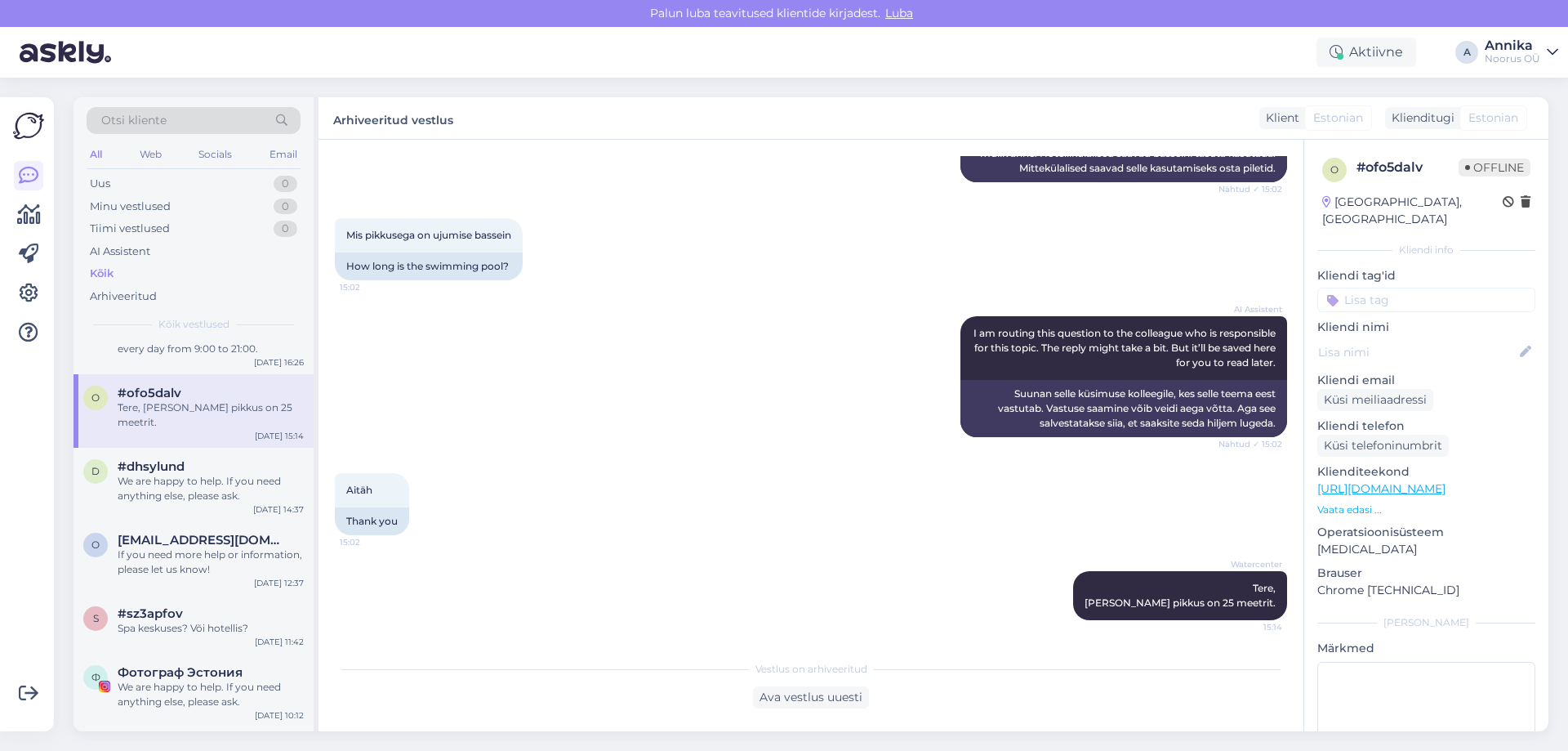
scroll to position [309, 0]
click at [145, 595] on div "s #sz3apfov Spa keskuses? Või hotellis? Aug 25 11:42" at bounding box center [193, 624] width 240 height 59
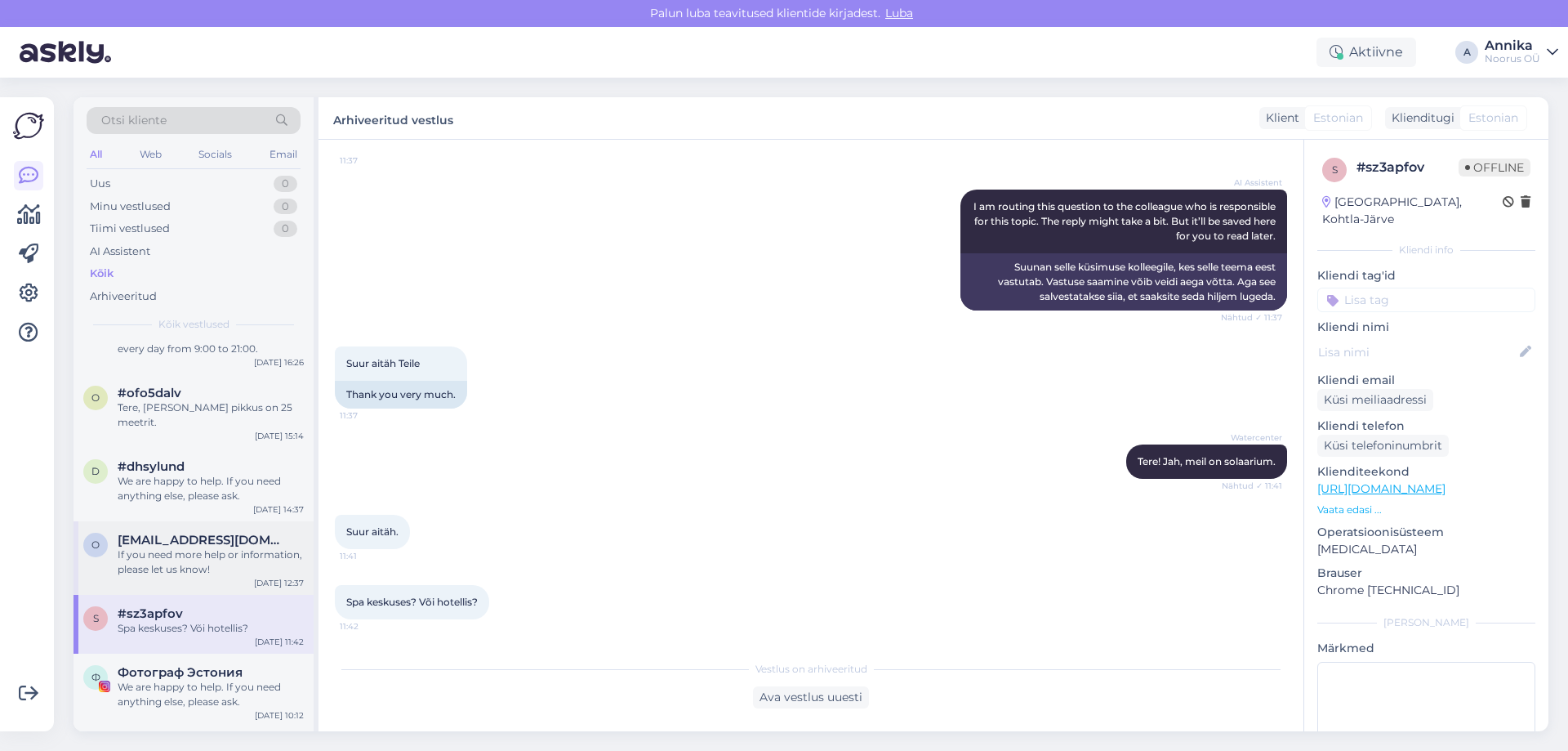
click at [157, 565] on div "o olga.kosolapova.001@gmail.com If you need more help or information, please le…" at bounding box center [193, 558] width 240 height 74
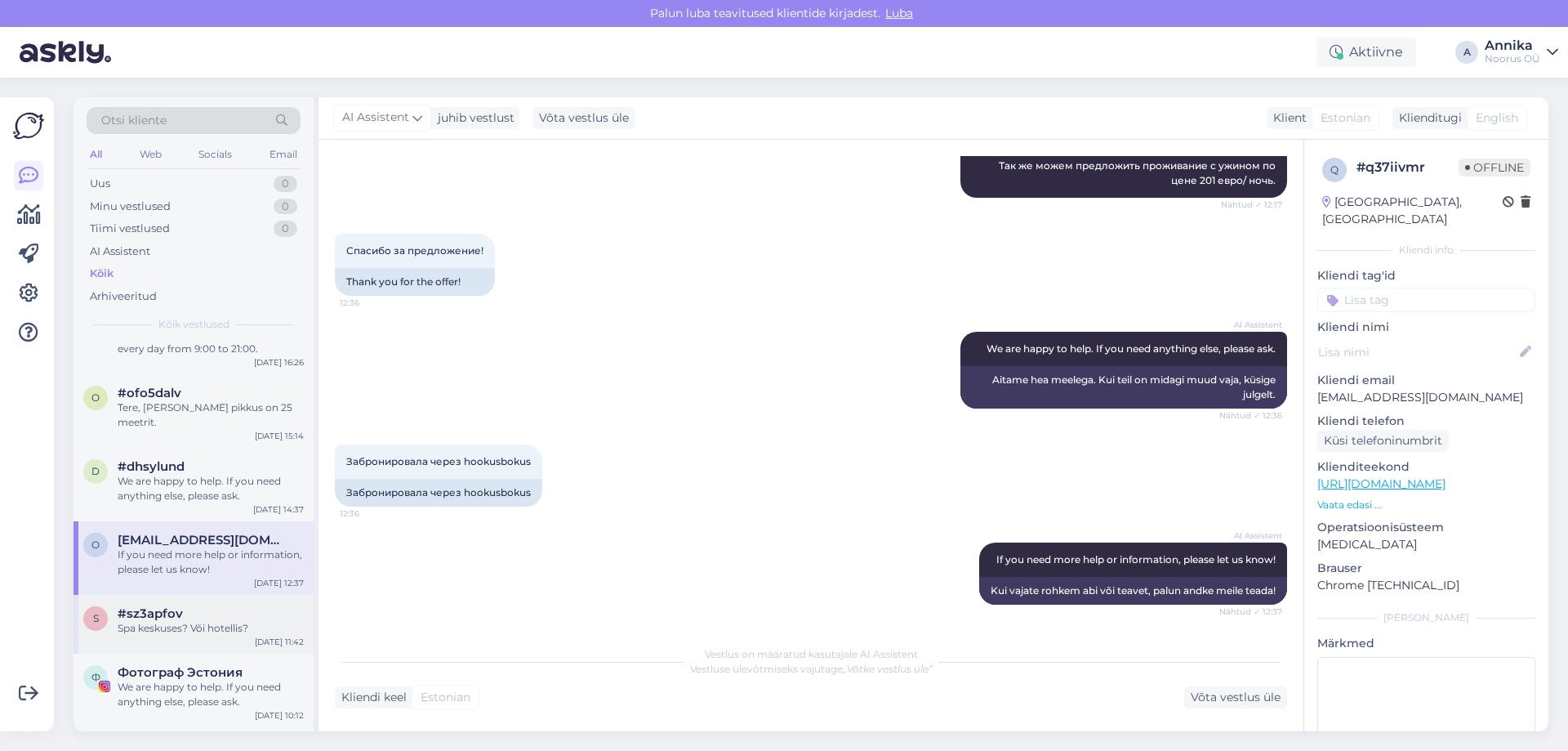
click at [158, 621] on div "Spa keskuses? Või hotellis?" at bounding box center [211, 628] width 186 height 15
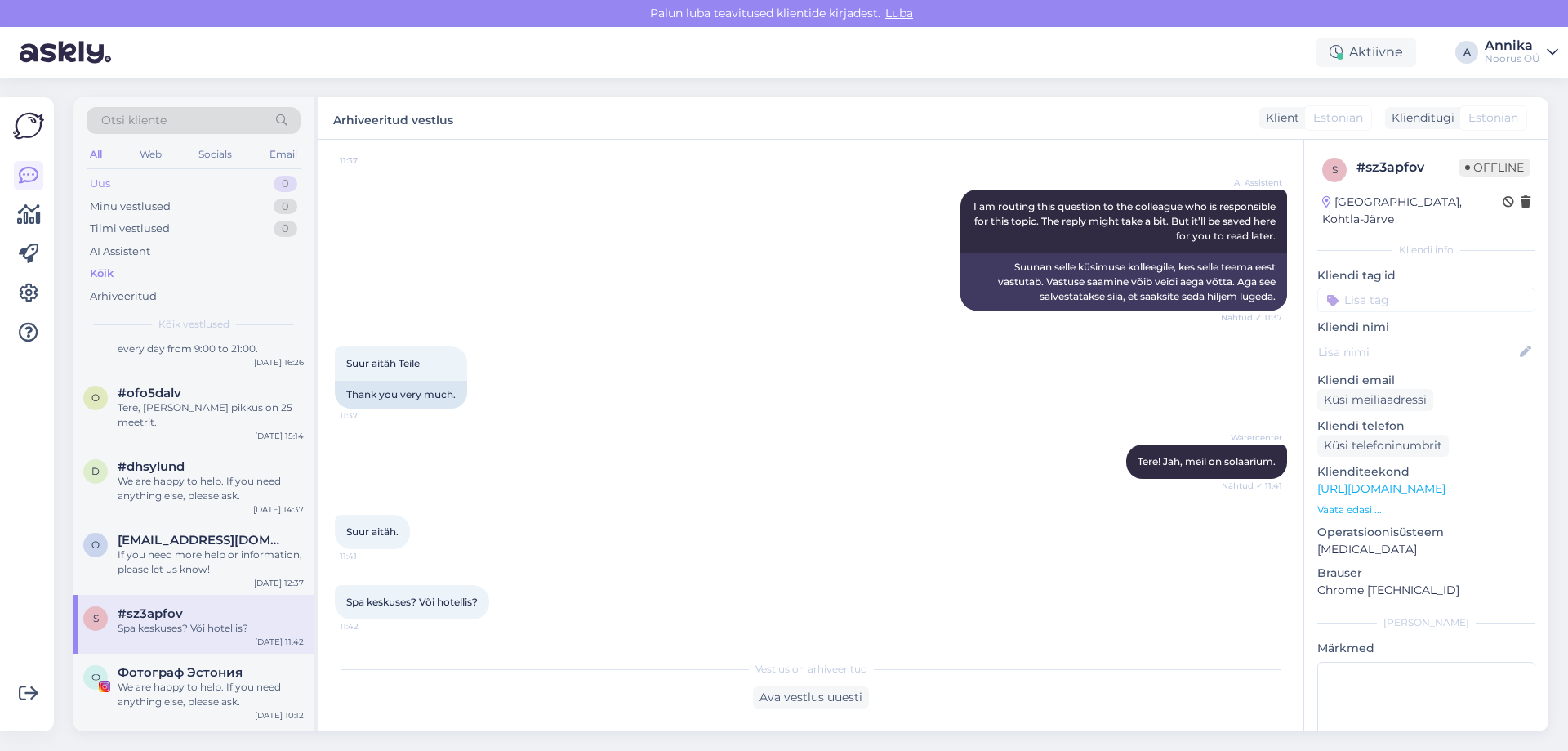
click at [157, 183] on div "Uus 0" at bounding box center [193, 184] width 214 height 23
